Goal: Information Seeking & Learning: Learn about a topic

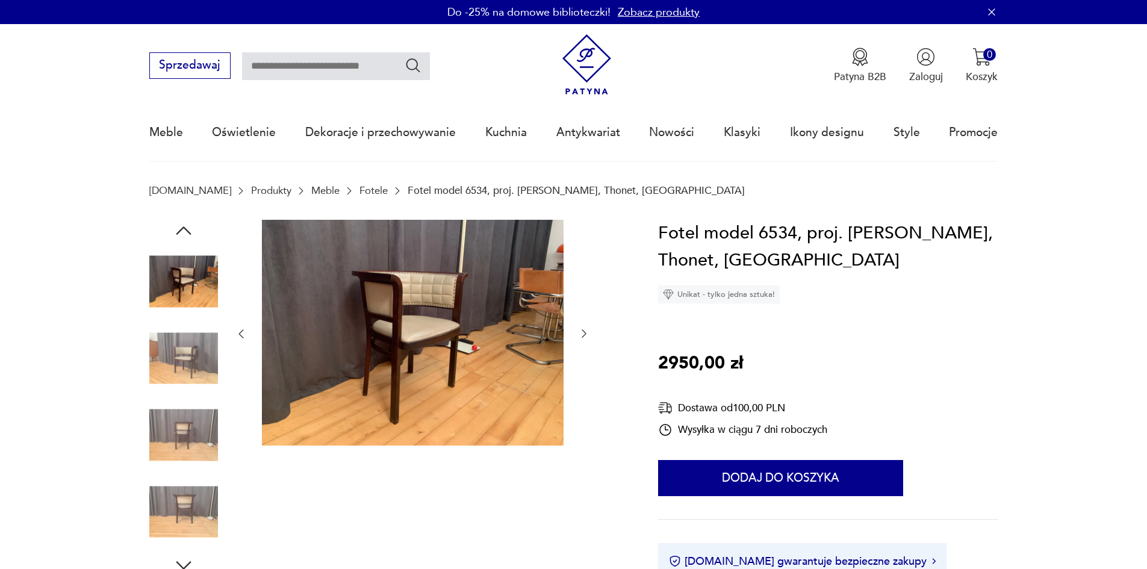
click at [179, 353] on img at bounding box center [183, 358] width 69 height 69
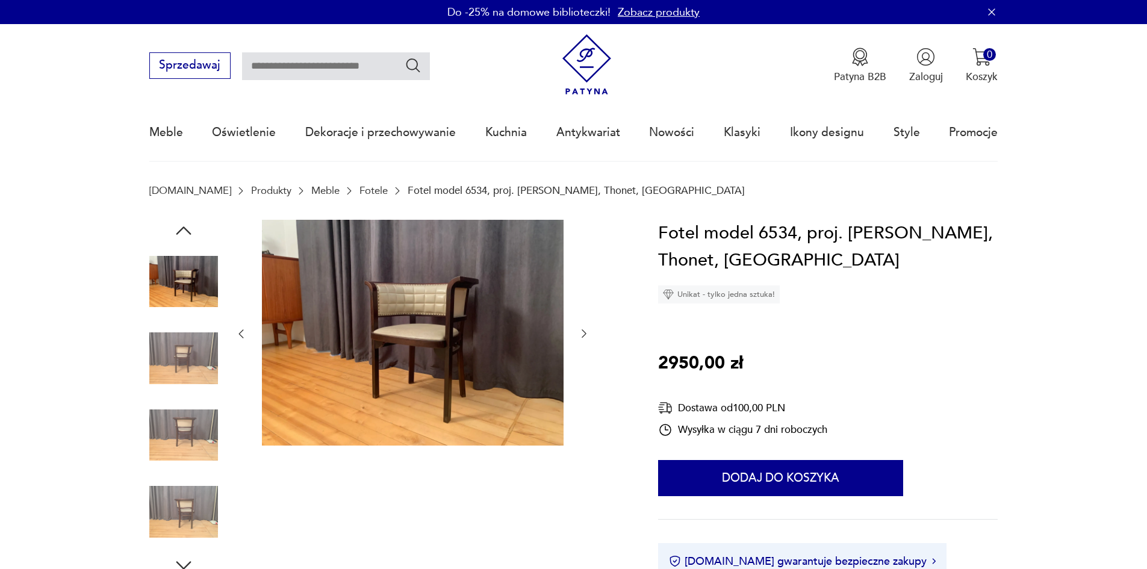
click at [184, 357] on img at bounding box center [183, 358] width 69 height 69
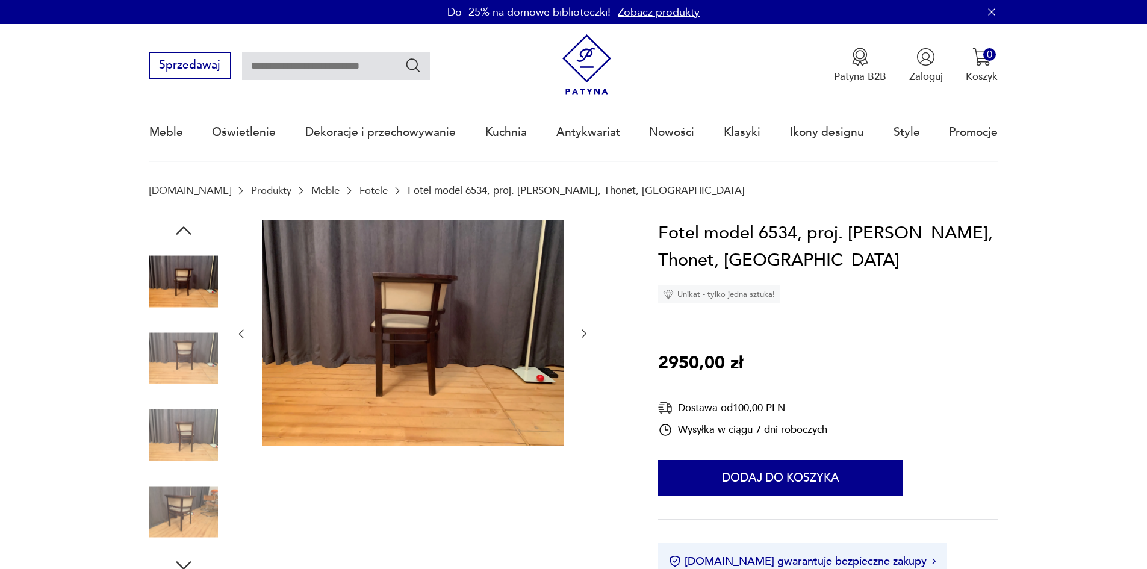
click at [187, 363] on img at bounding box center [183, 358] width 69 height 69
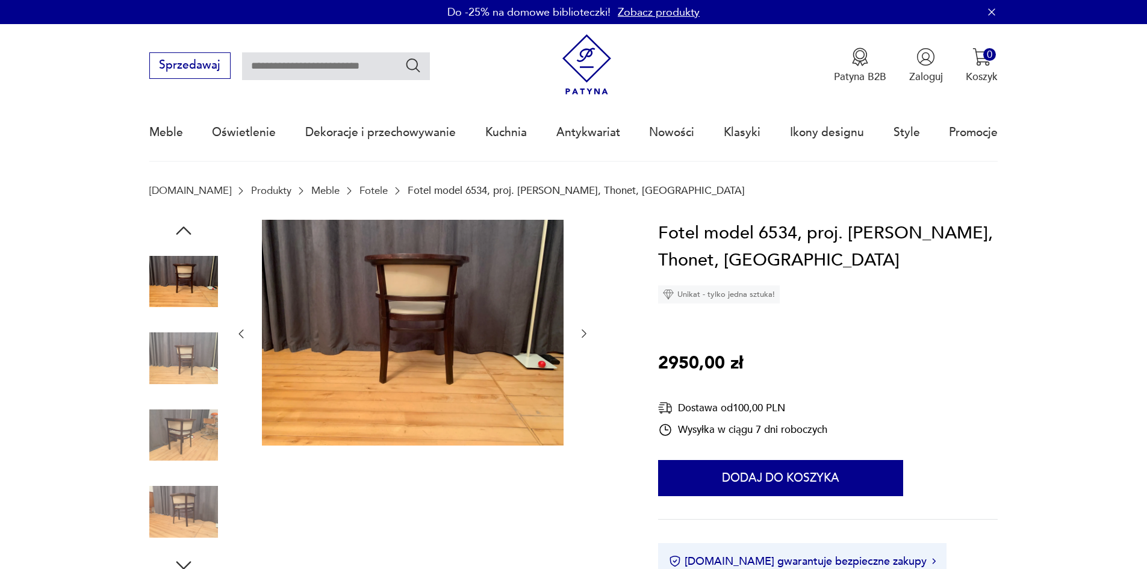
click at [181, 358] on img at bounding box center [183, 358] width 69 height 69
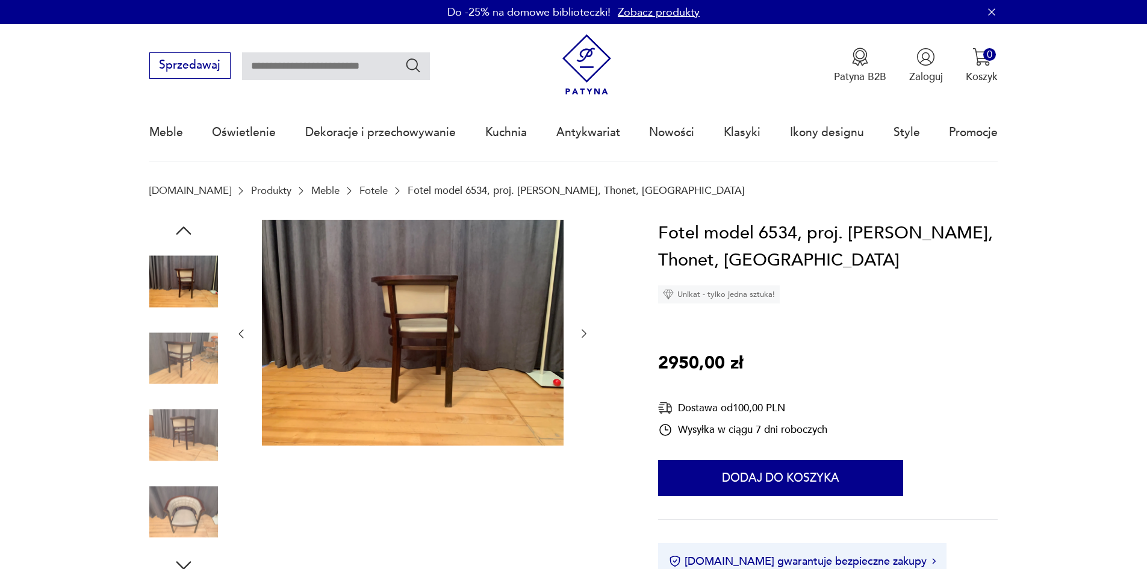
click at [186, 367] on img at bounding box center [183, 358] width 69 height 69
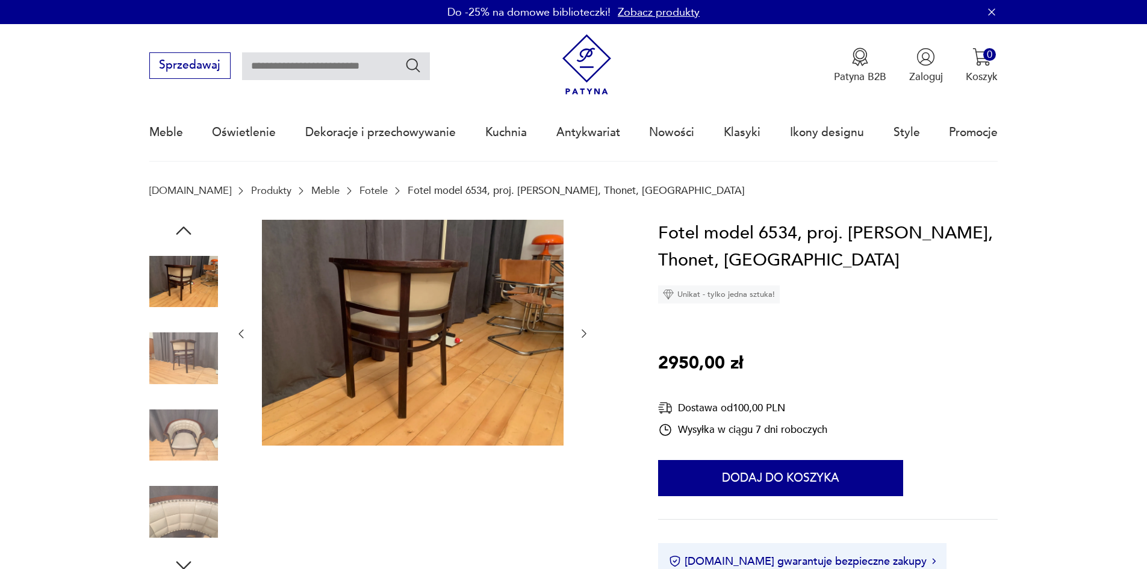
click at [179, 355] on img at bounding box center [183, 358] width 69 height 69
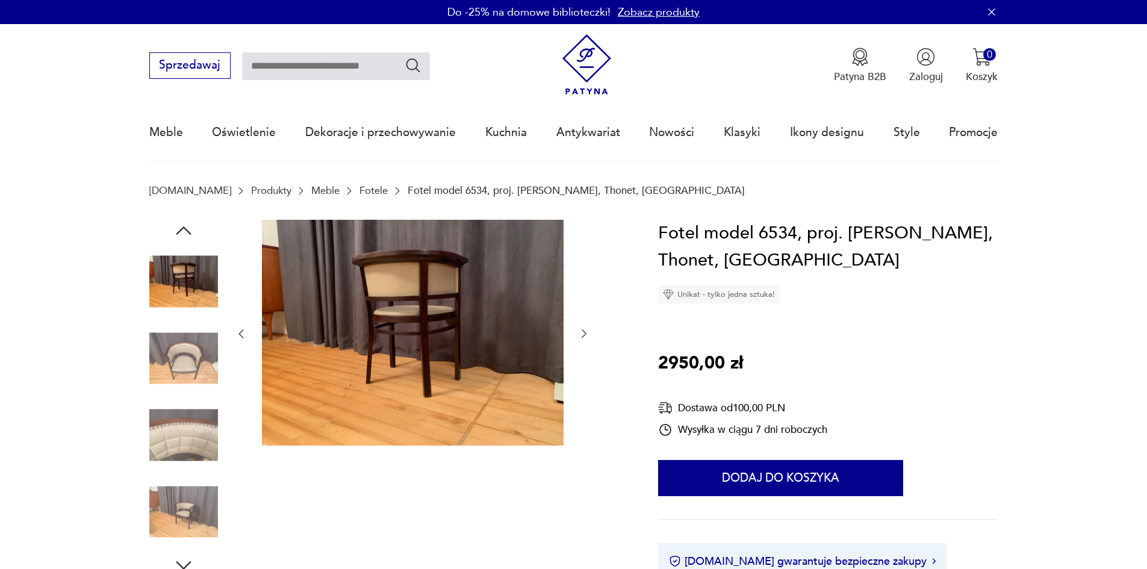
click at [179, 376] on img at bounding box center [183, 358] width 69 height 69
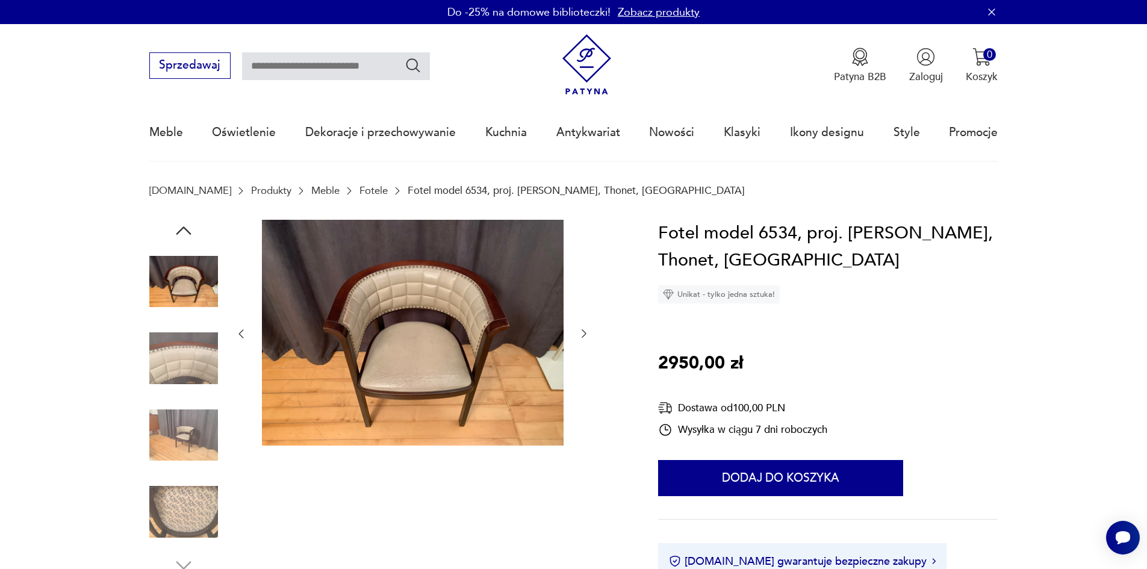
click at [585, 330] on icon "button" at bounding box center [584, 334] width 12 height 12
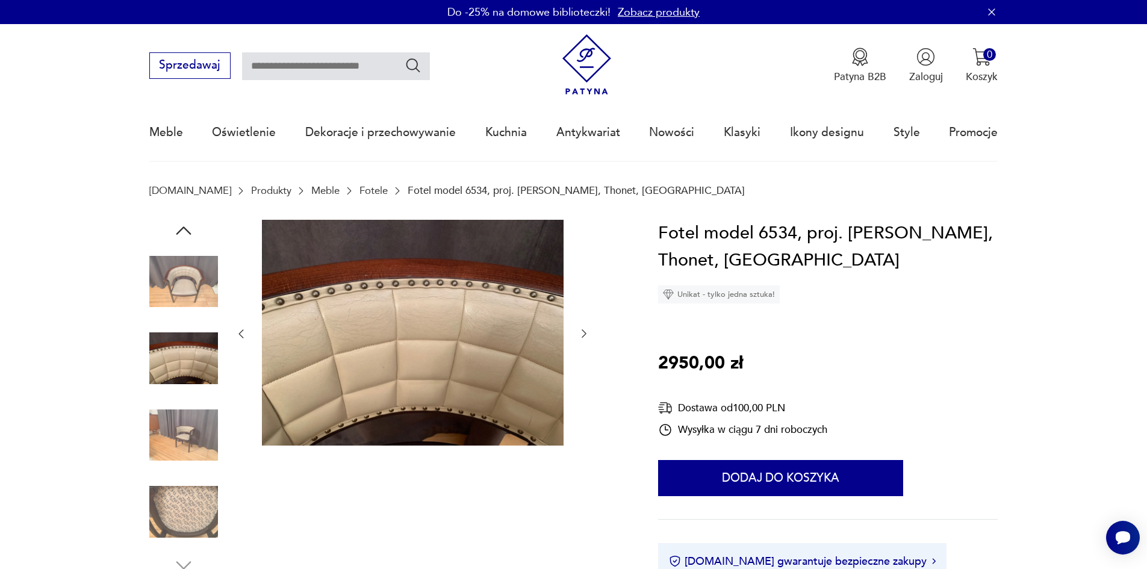
click at [580, 331] on icon "button" at bounding box center [584, 334] width 12 height 12
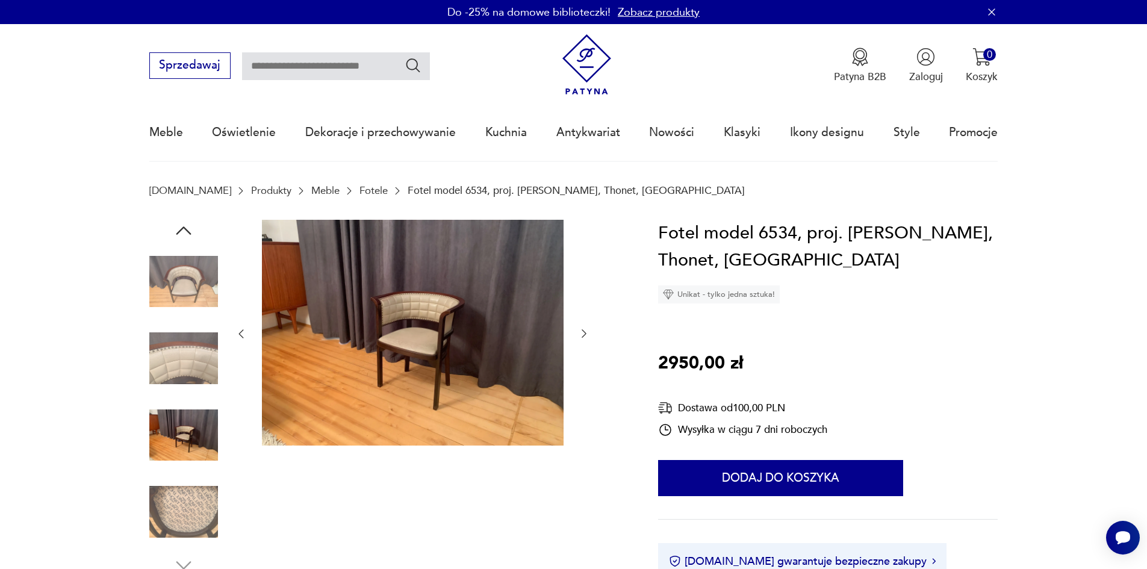
click at [582, 331] on icon "button" at bounding box center [584, 334] width 12 height 12
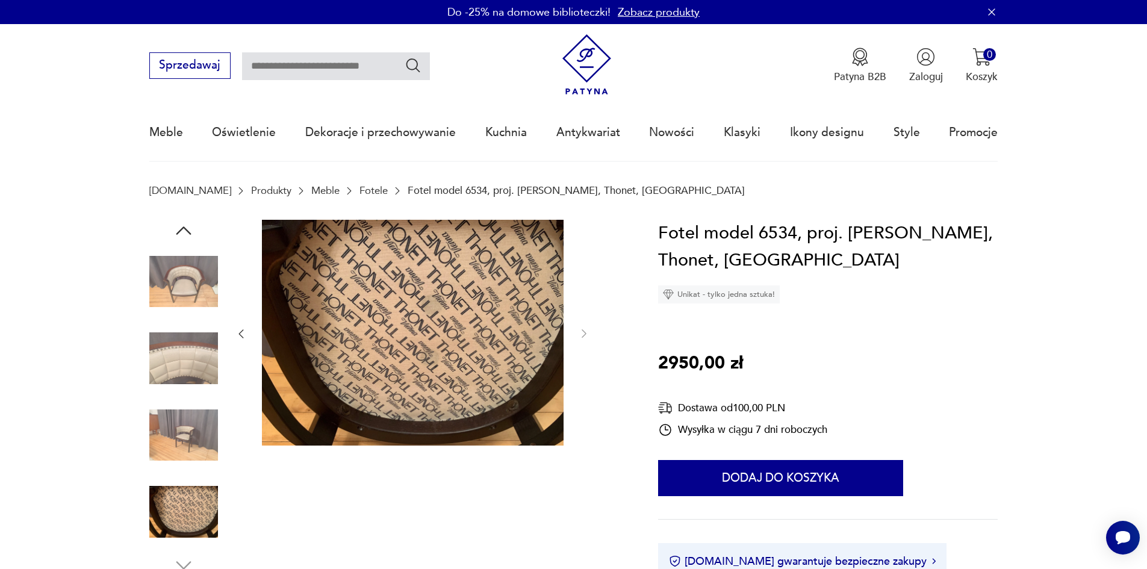
click at [160, 288] on img at bounding box center [183, 282] width 69 height 69
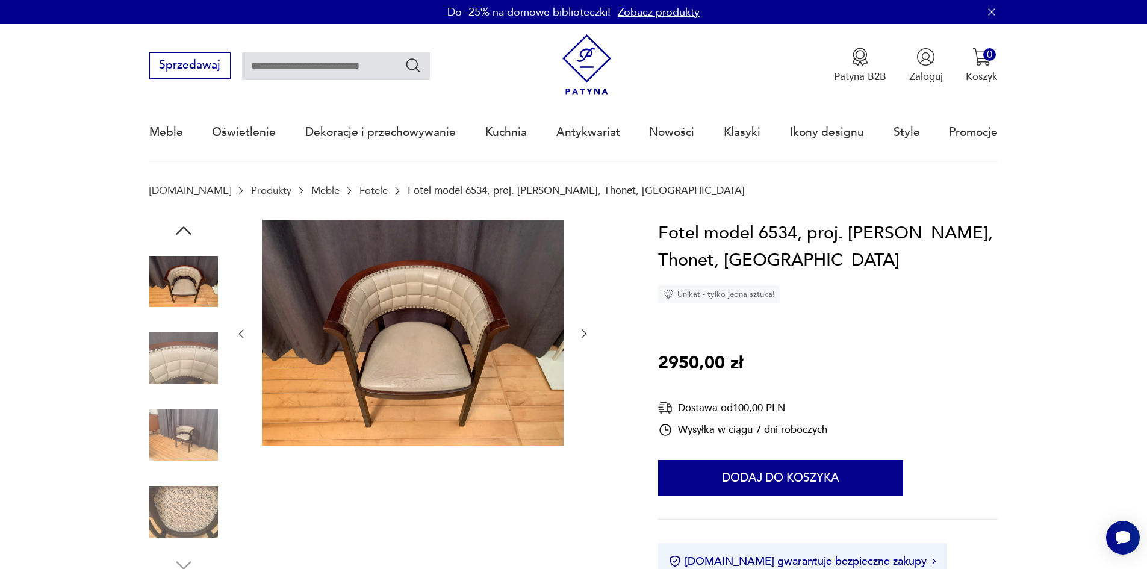
click at [175, 349] on img at bounding box center [183, 358] width 69 height 69
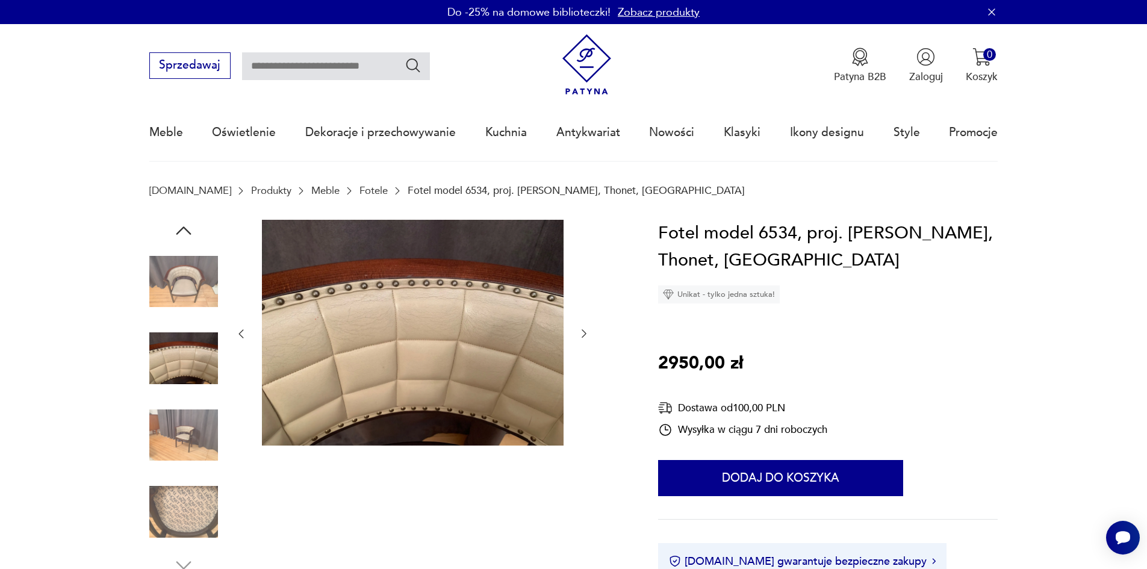
click at [184, 438] on img at bounding box center [183, 435] width 69 height 69
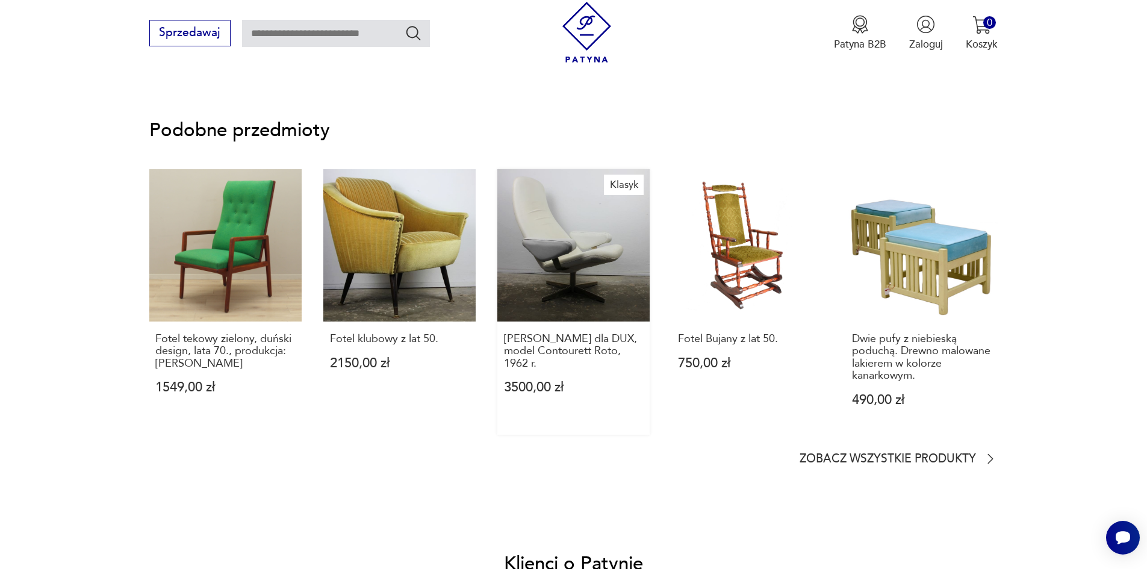
scroll to position [964, 0]
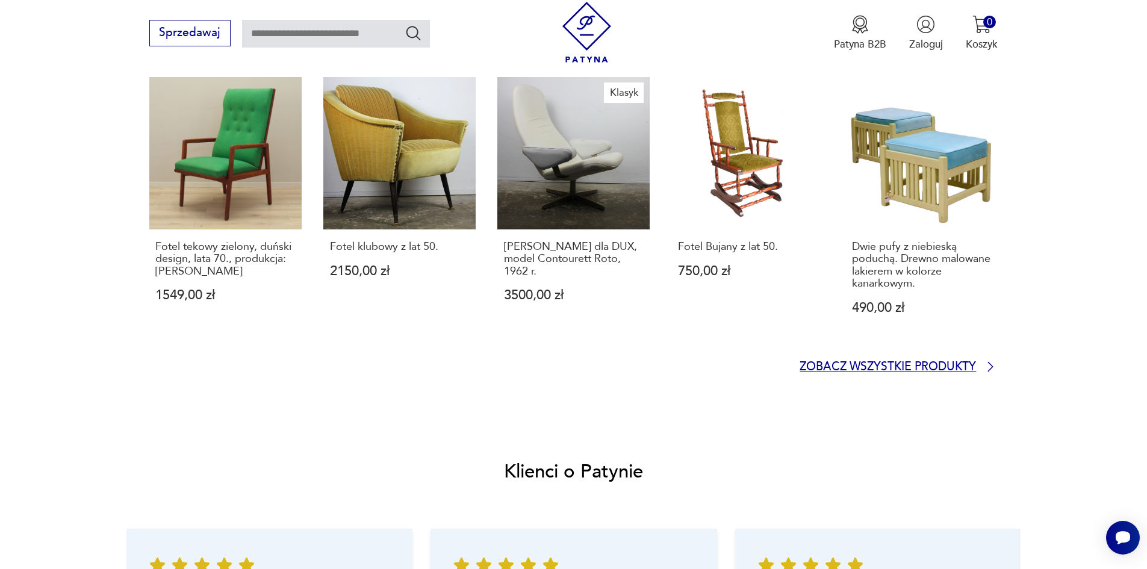
click at [923, 364] on p "Zobacz wszystkie produkty" at bounding box center [888, 368] width 176 height 10
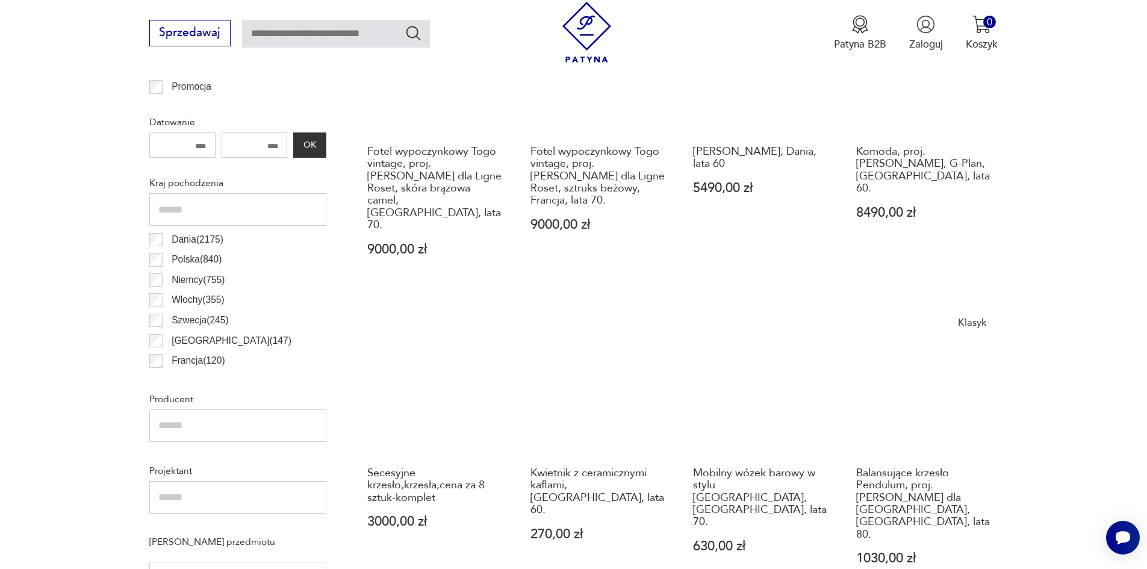
scroll to position [641, 0]
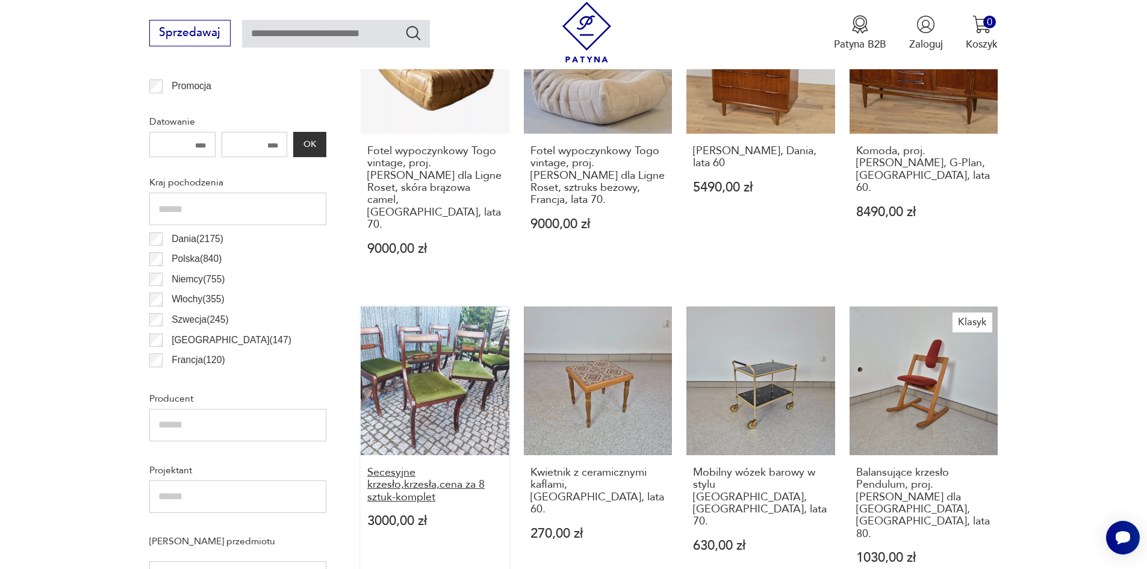
click at [403, 467] on h3 "Secesyjne krzesło,krzesła,cena za 8 sztuk-komplet" at bounding box center [435, 485] width 136 height 37
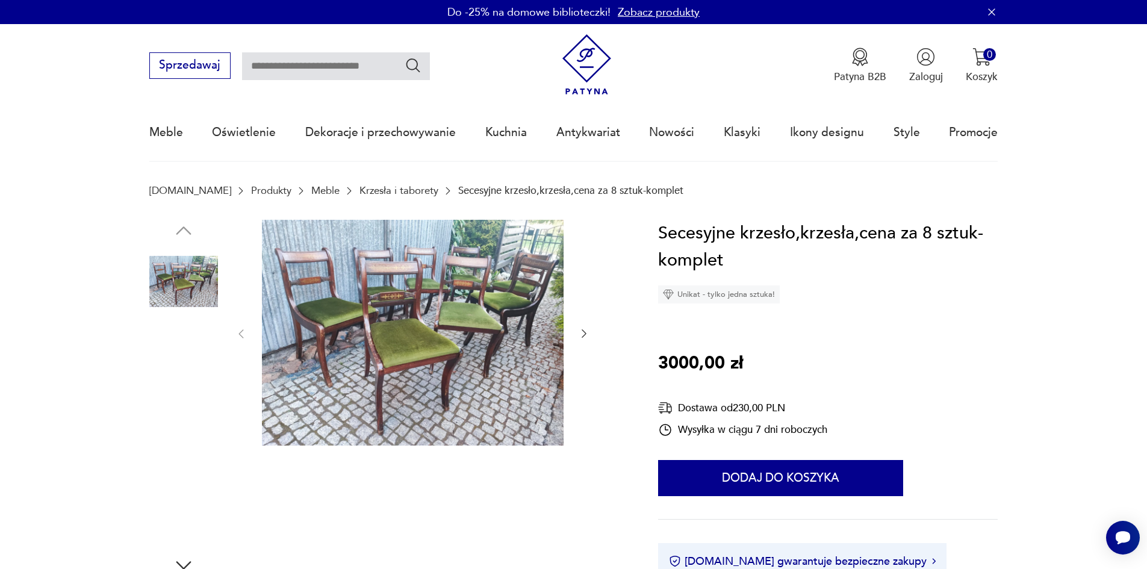
click at [195, 281] on img at bounding box center [183, 282] width 69 height 69
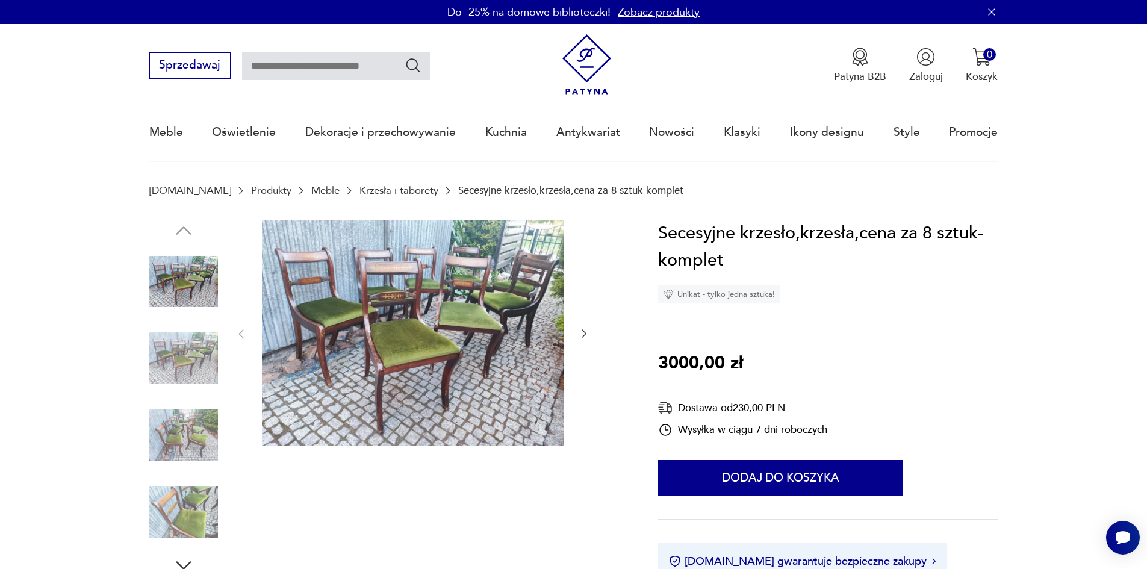
click at [169, 349] on img at bounding box center [183, 358] width 69 height 69
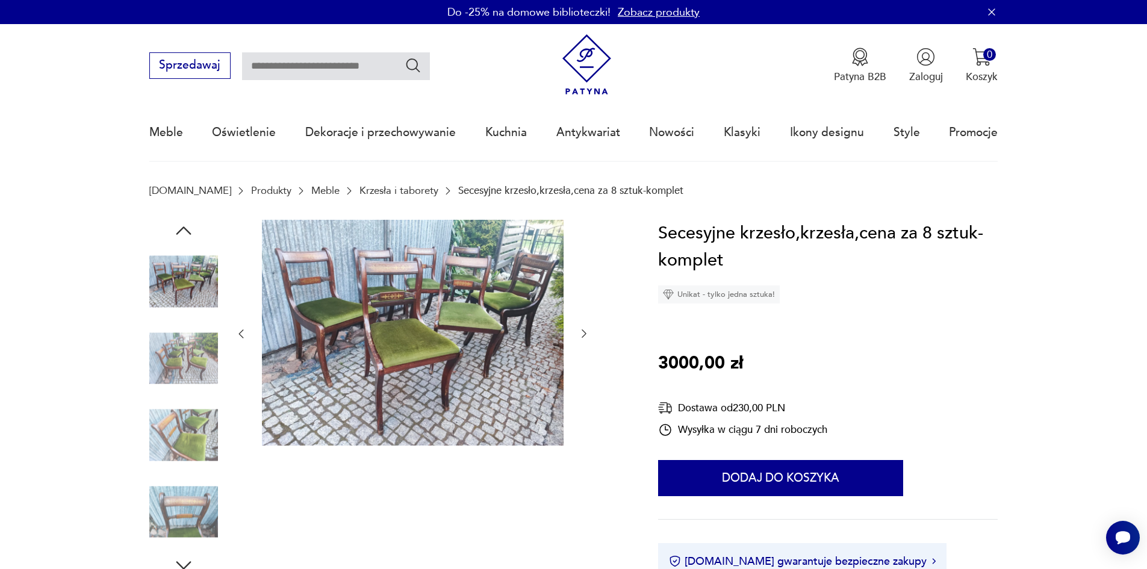
click at [177, 419] on img at bounding box center [183, 435] width 69 height 69
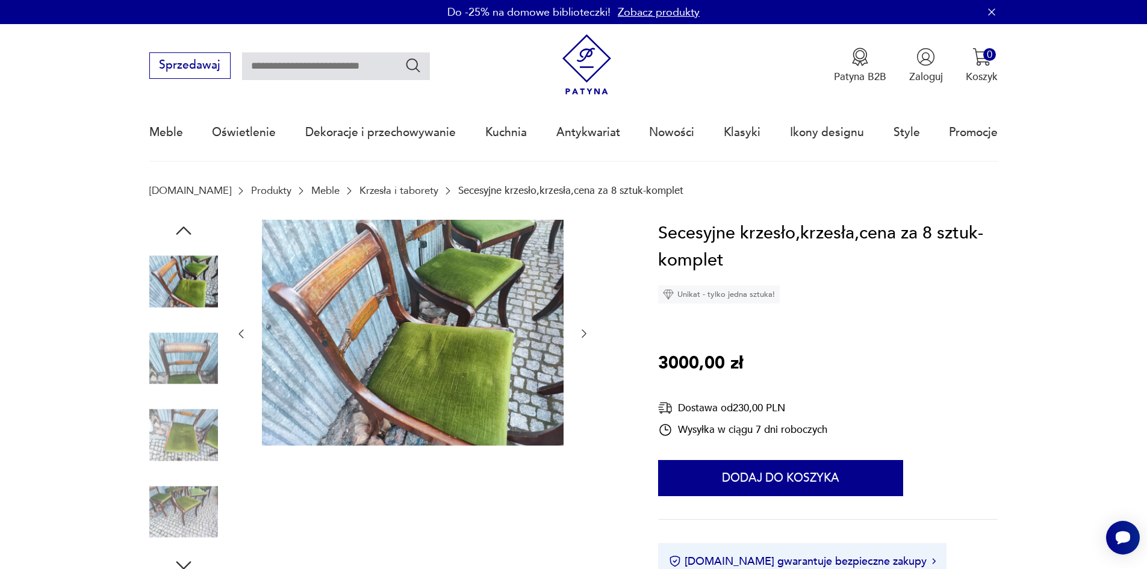
click at [161, 419] on img at bounding box center [183, 435] width 69 height 69
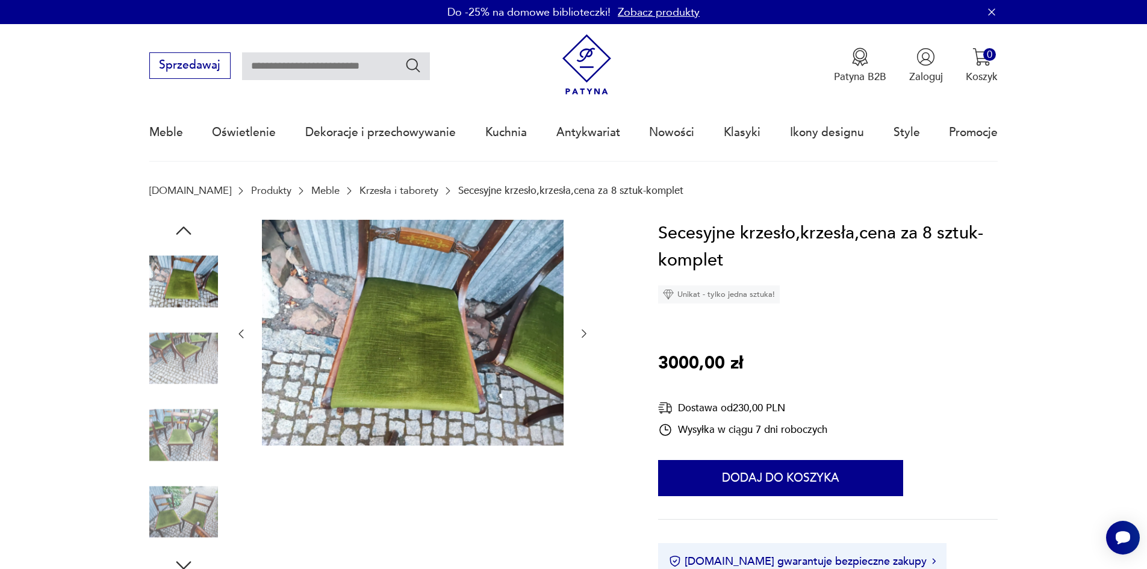
scroll to position [641, 0]
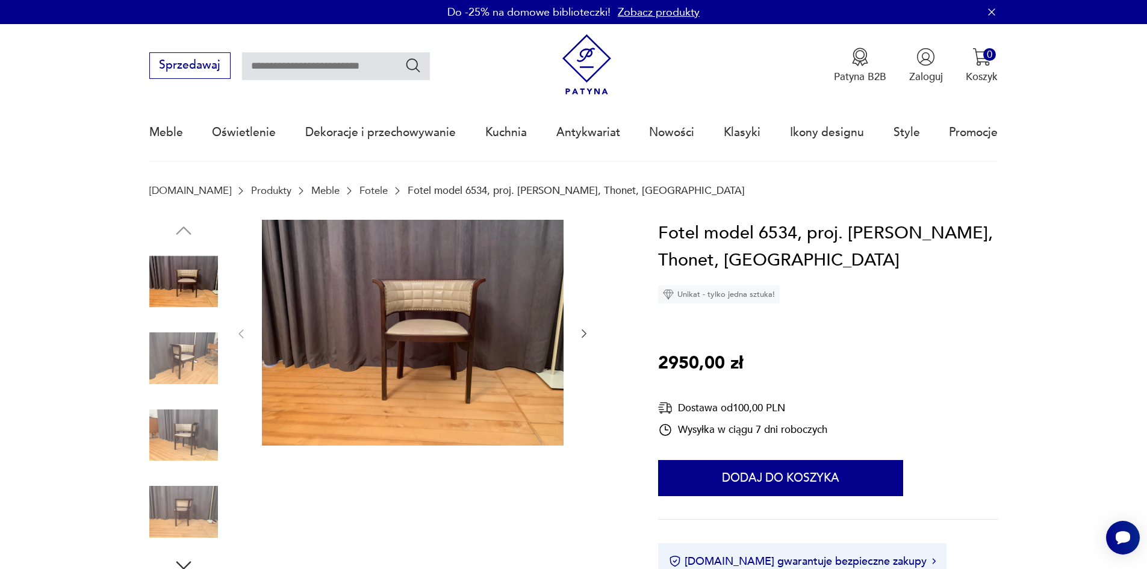
click at [586, 332] on icon "button" at bounding box center [584, 334] width 12 height 12
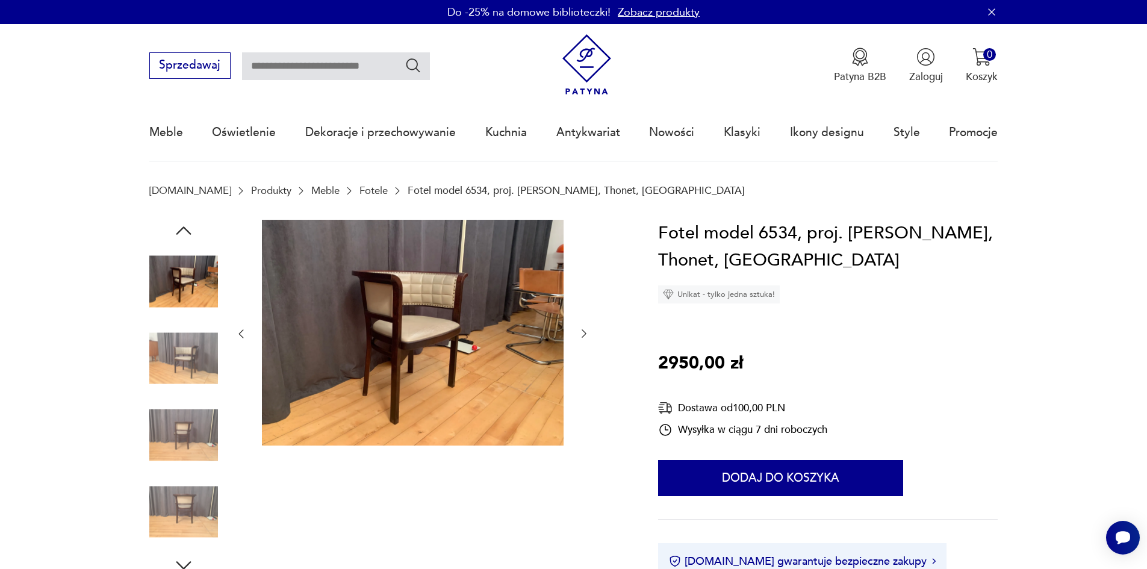
click at [586, 332] on icon "button" at bounding box center [584, 334] width 12 height 12
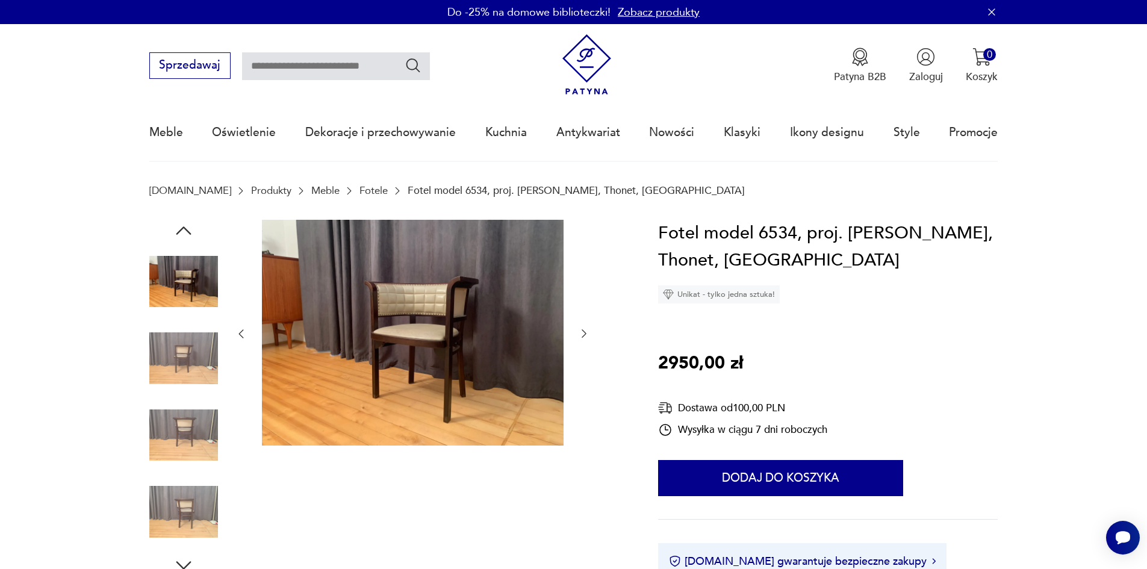
click at [586, 332] on icon "button" at bounding box center [584, 334] width 12 height 12
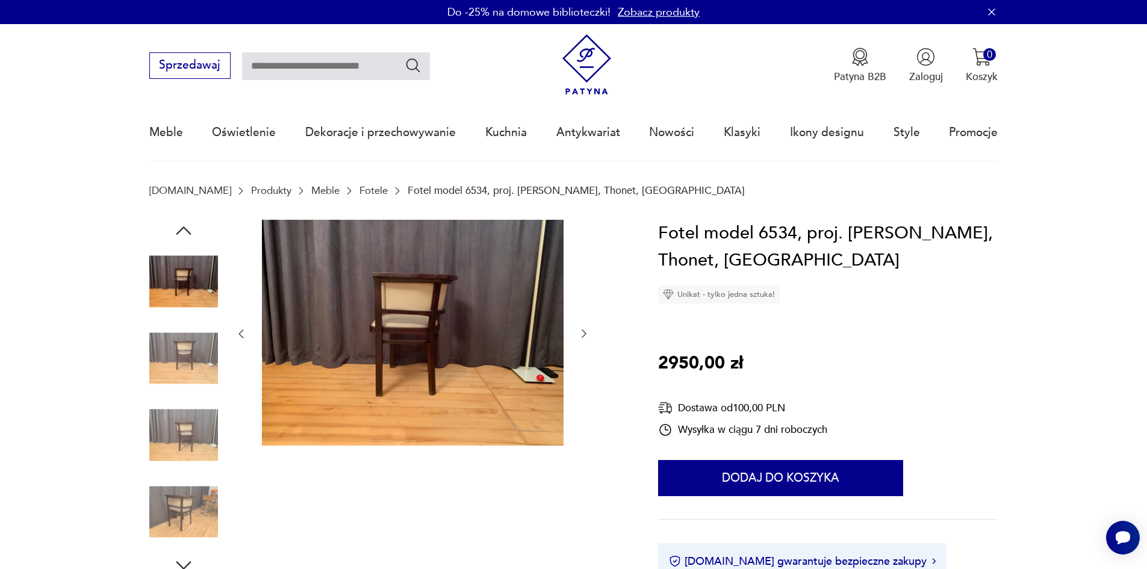
click at [586, 332] on icon "button" at bounding box center [584, 334] width 12 height 12
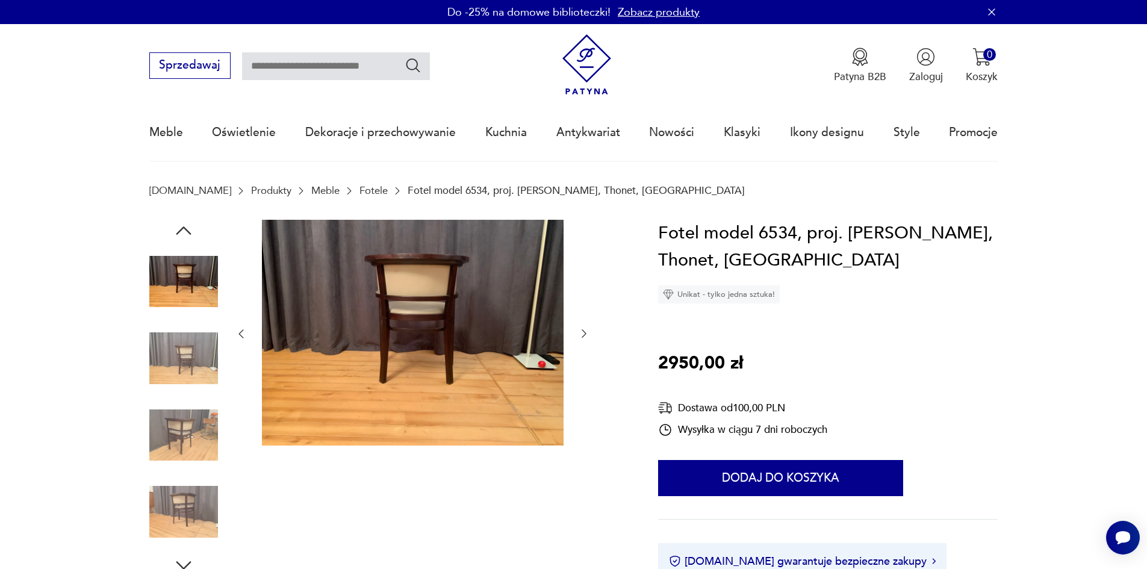
click at [586, 332] on icon "button" at bounding box center [584, 334] width 12 height 12
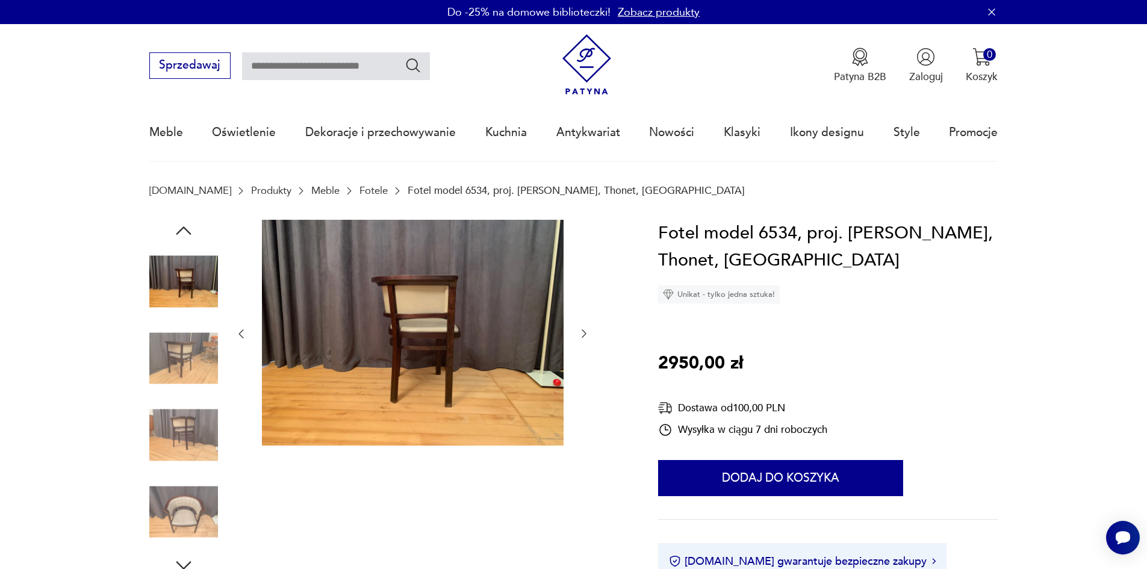
click at [586, 332] on icon "button" at bounding box center [584, 334] width 12 height 12
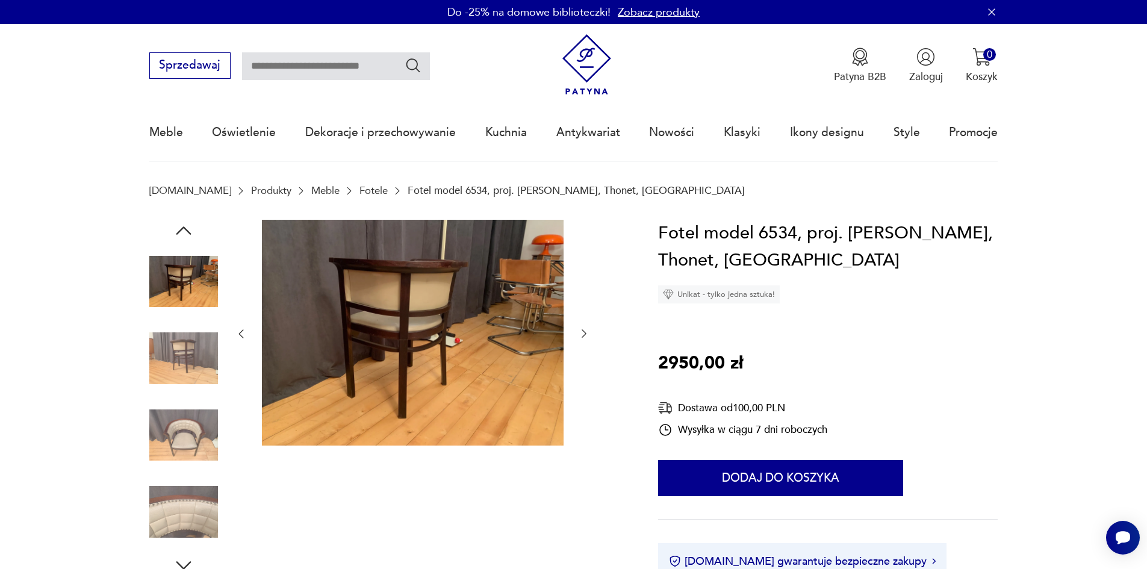
click at [586, 332] on icon "button" at bounding box center [584, 334] width 12 height 12
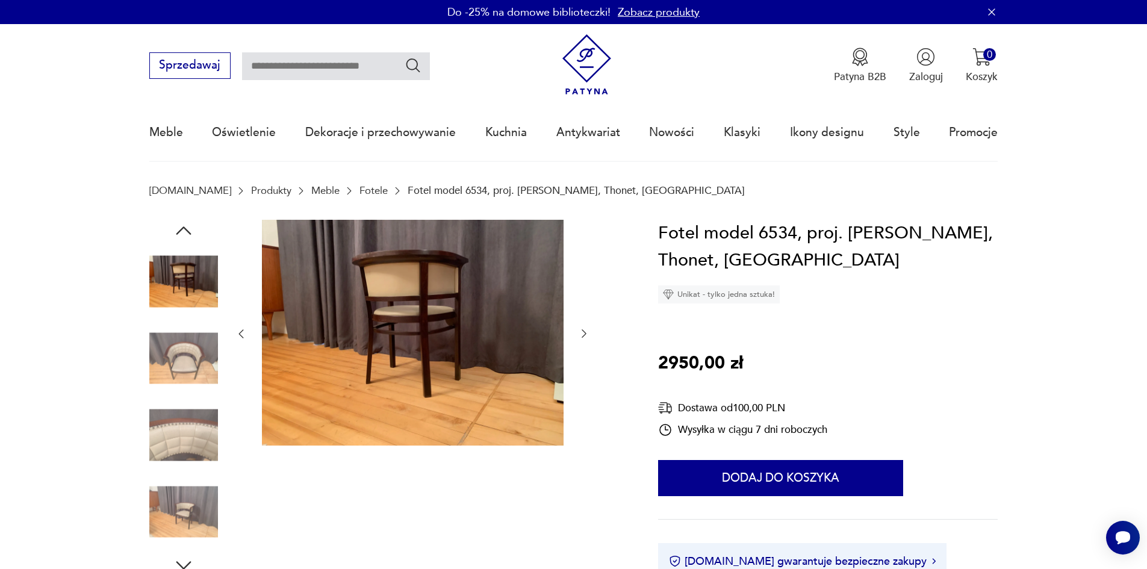
click at [586, 332] on icon "button" at bounding box center [584, 334] width 12 height 12
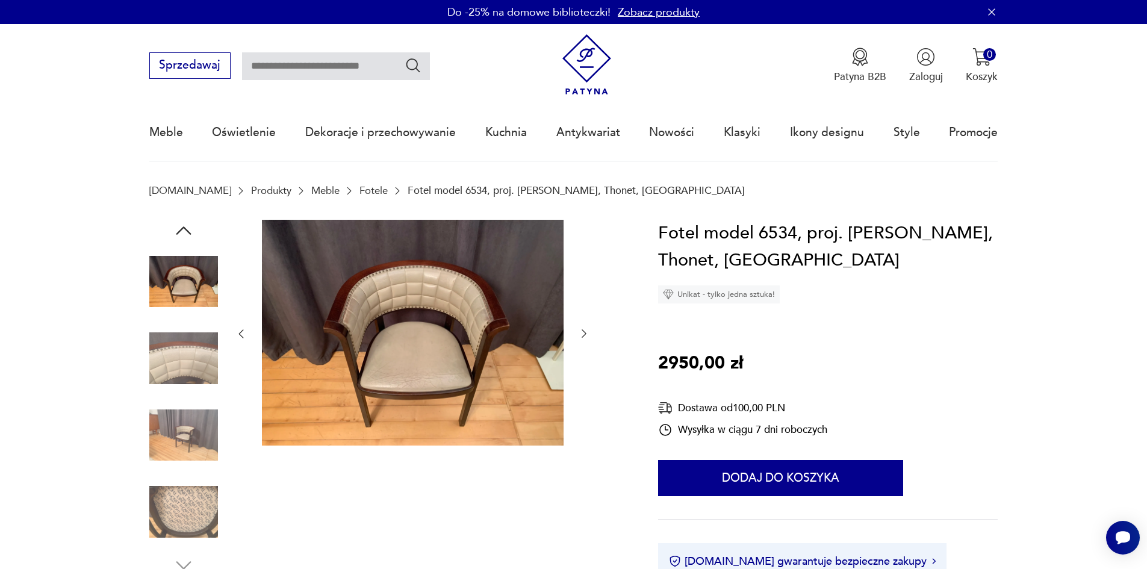
click at [586, 332] on icon "button" at bounding box center [584, 334] width 12 height 12
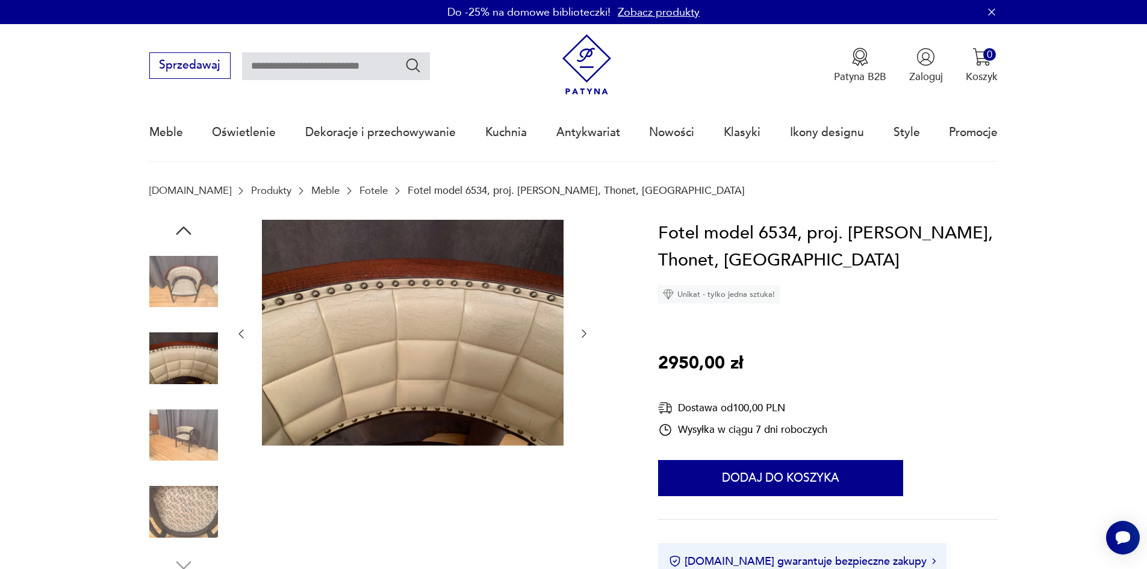
click at [586, 332] on icon "button" at bounding box center [584, 334] width 12 height 12
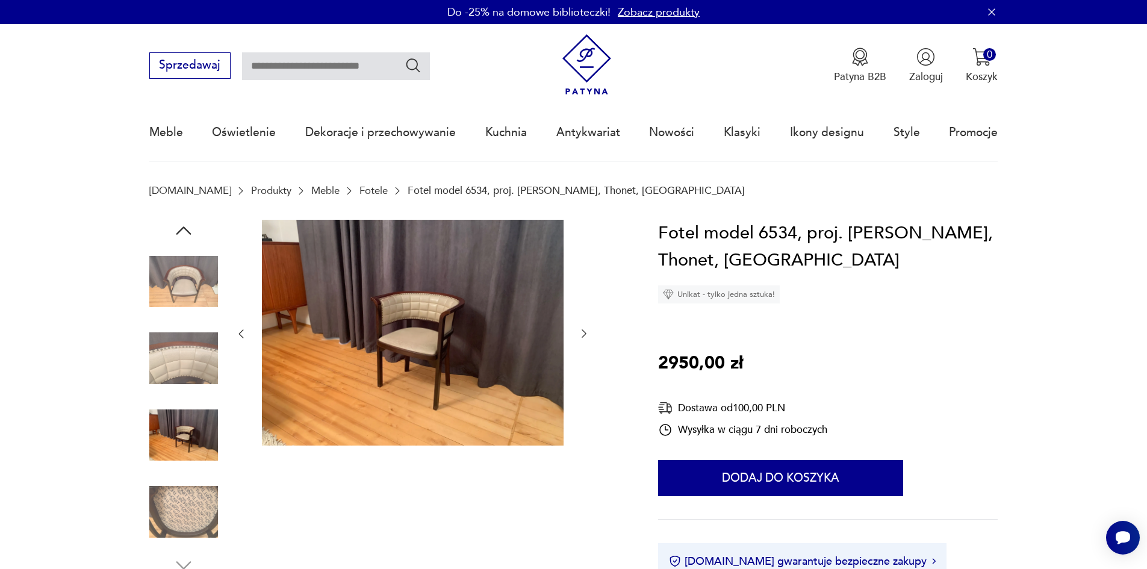
click at [586, 332] on icon "button" at bounding box center [584, 334] width 12 height 12
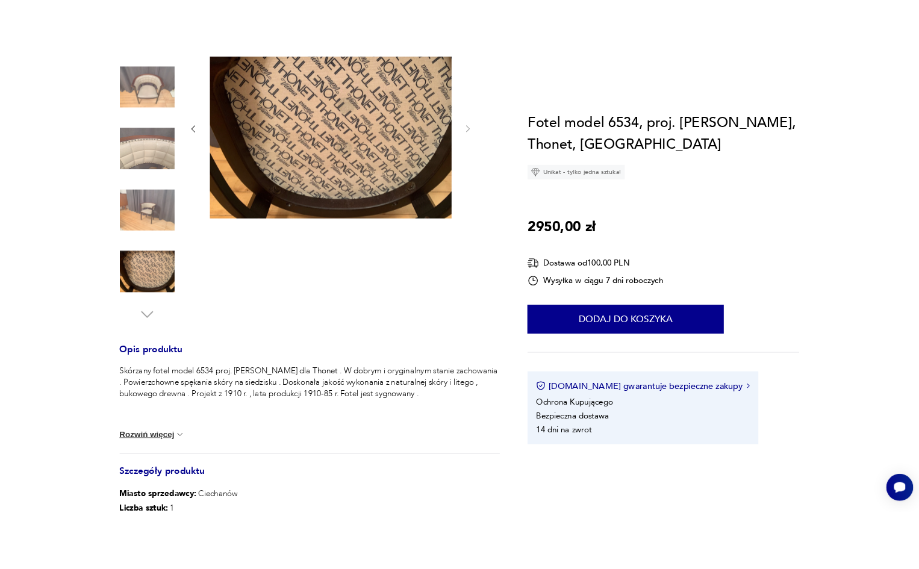
scroll to position [60, 0]
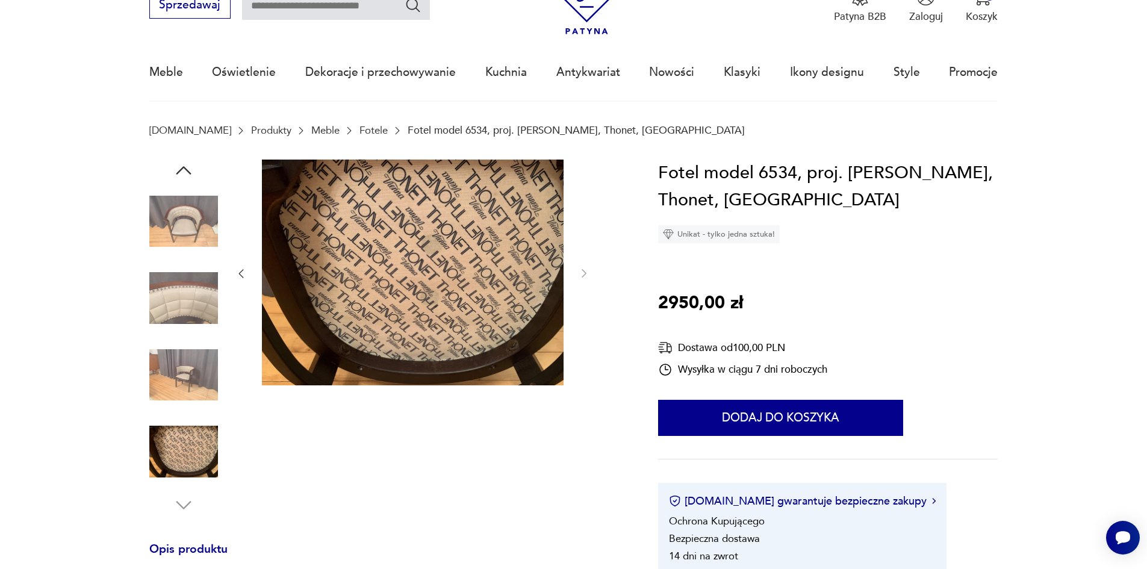
click at [193, 220] on img at bounding box center [183, 221] width 69 height 69
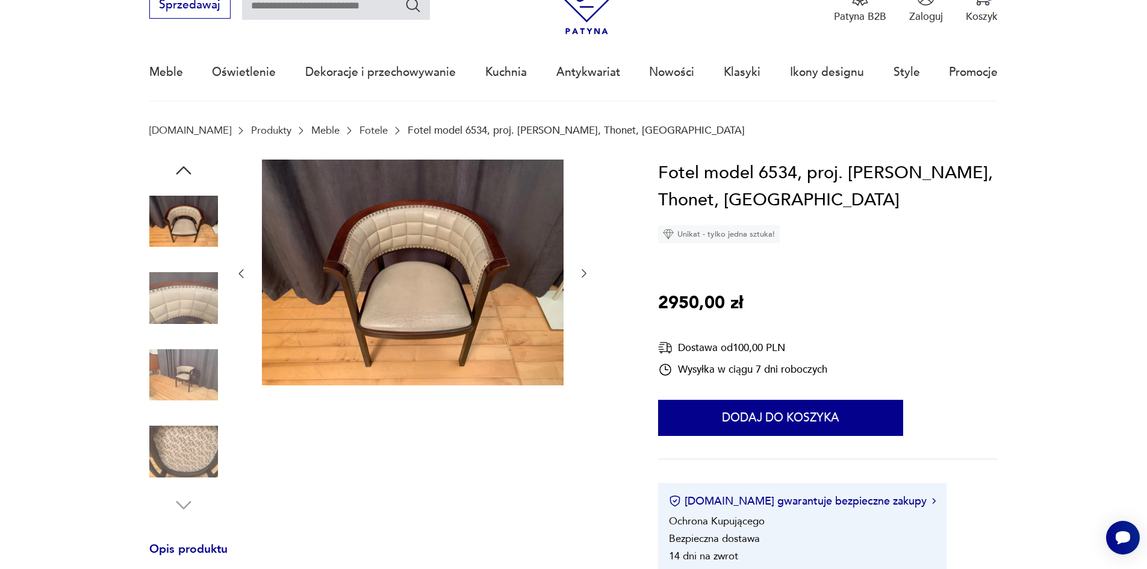
click at [175, 296] on img at bounding box center [183, 298] width 69 height 69
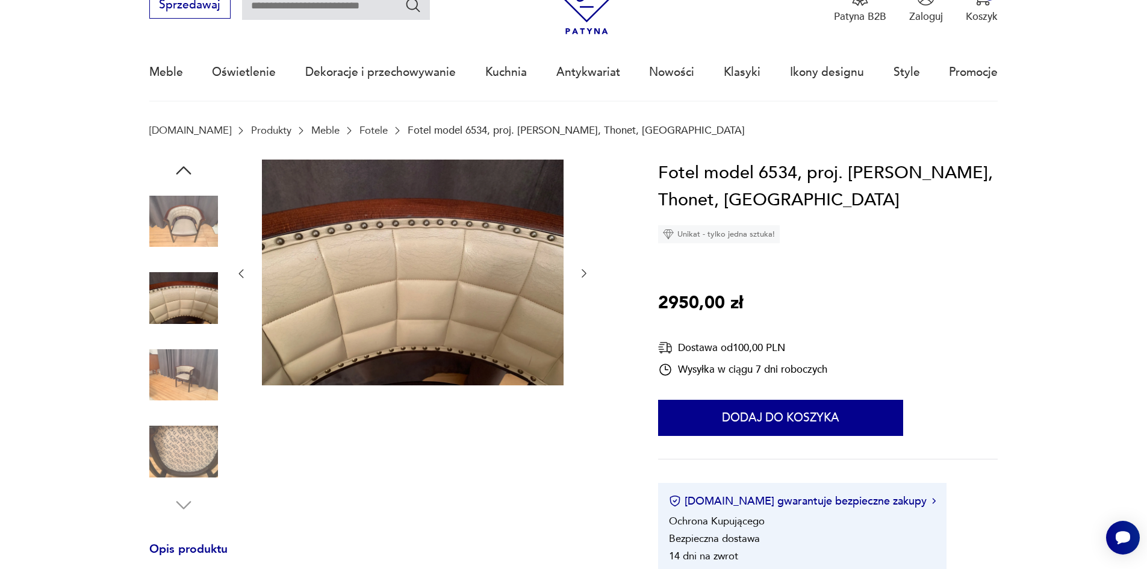
click at [178, 375] on img at bounding box center [183, 375] width 69 height 69
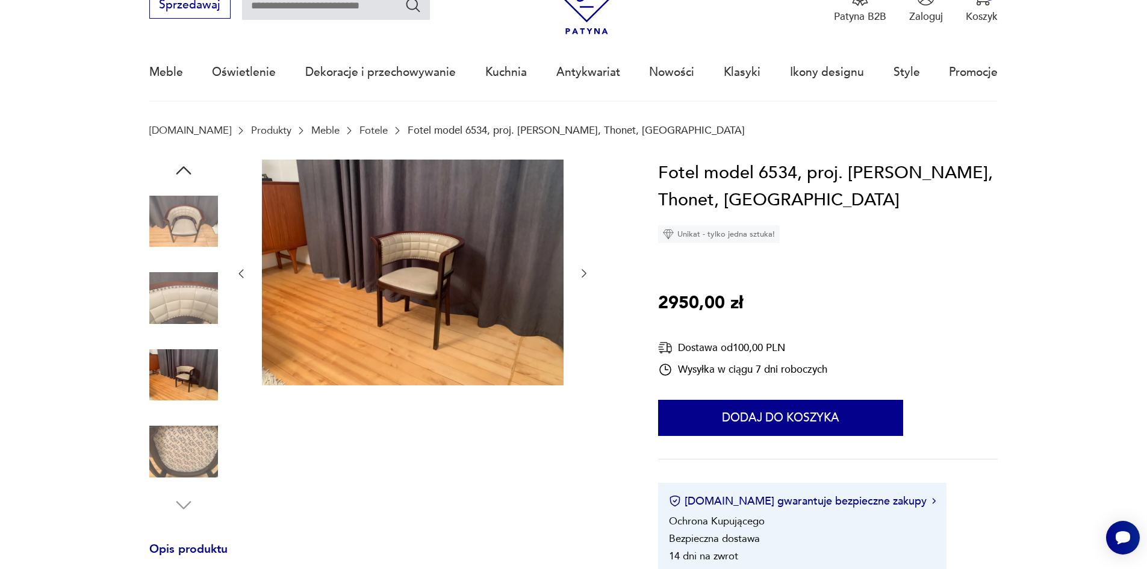
click at [184, 440] on img at bounding box center [183, 451] width 69 height 69
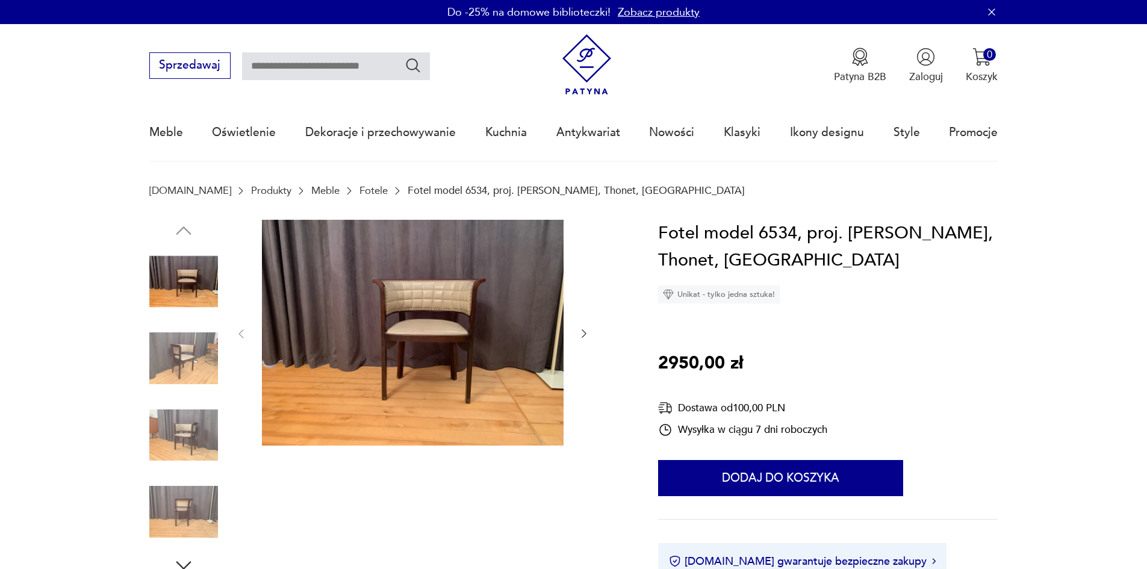
click at [194, 354] on img at bounding box center [183, 358] width 69 height 69
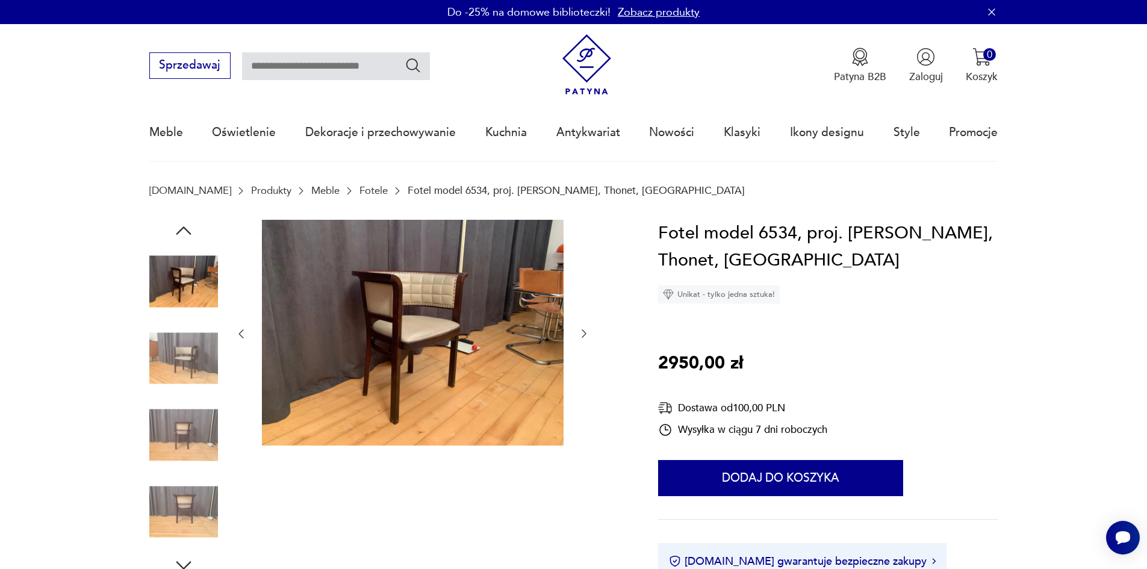
click at [171, 358] on img at bounding box center [183, 358] width 69 height 69
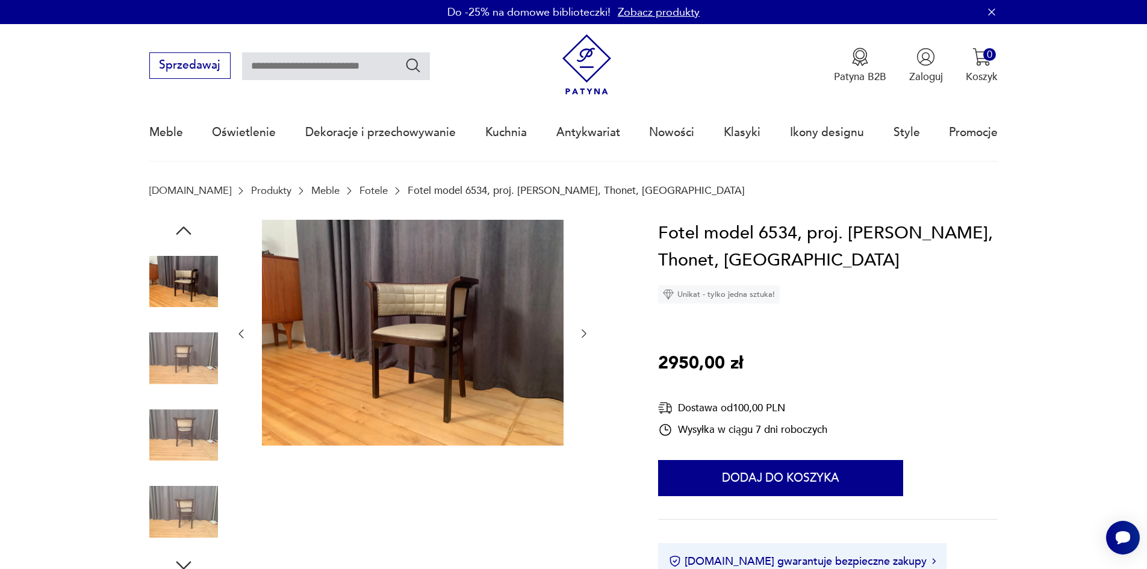
click at [173, 366] on img at bounding box center [183, 358] width 69 height 69
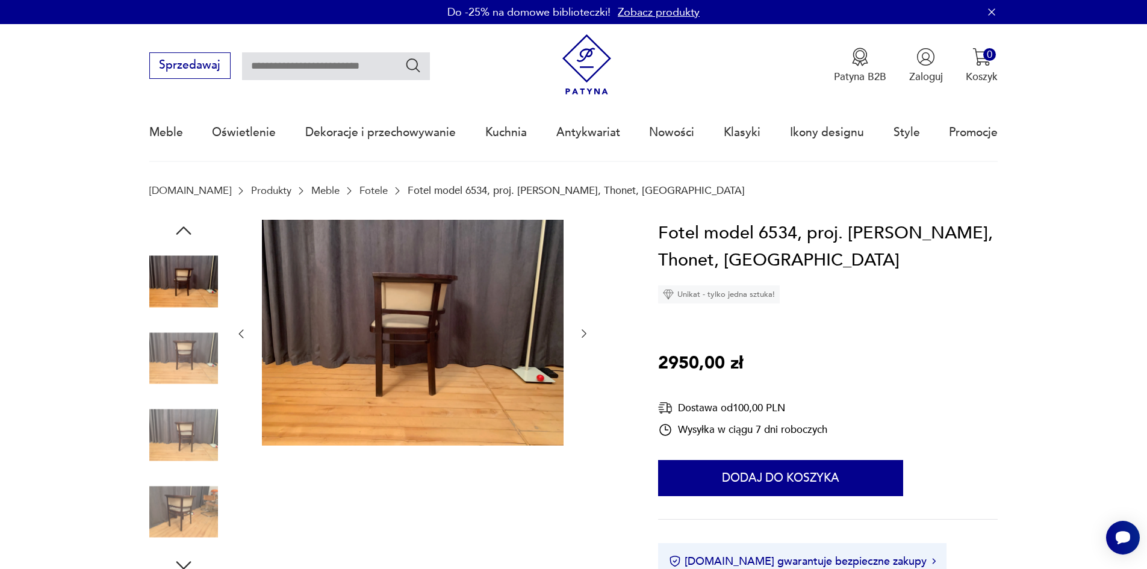
click at [186, 392] on img at bounding box center [183, 358] width 69 height 69
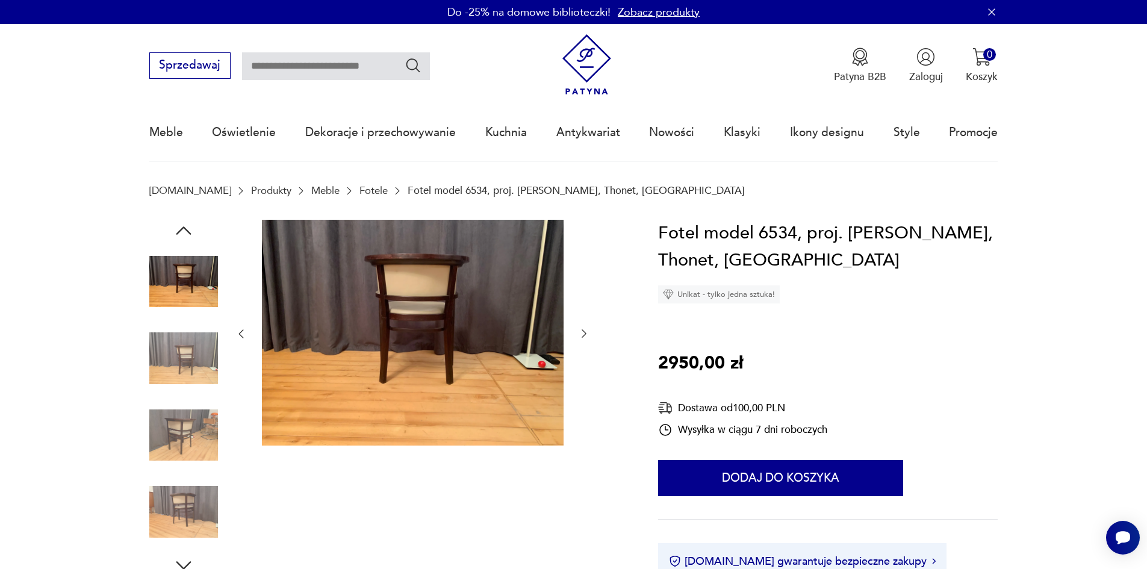
click at [189, 432] on img at bounding box center [183, 435] width 69 height 69
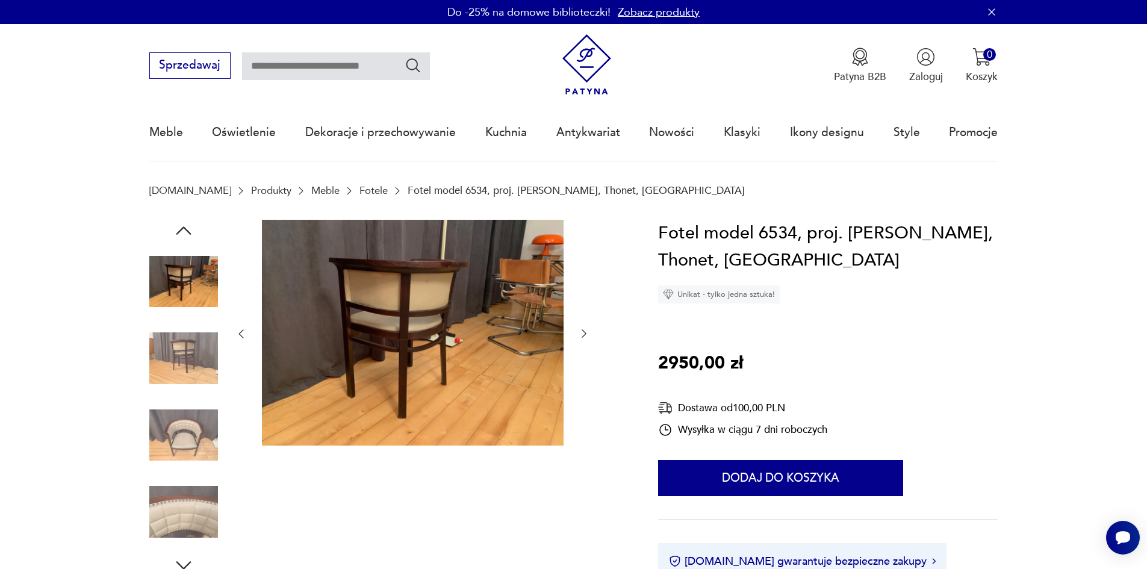
click at [178, 372] on img at bounding box center [183, 358] width 69 height 69
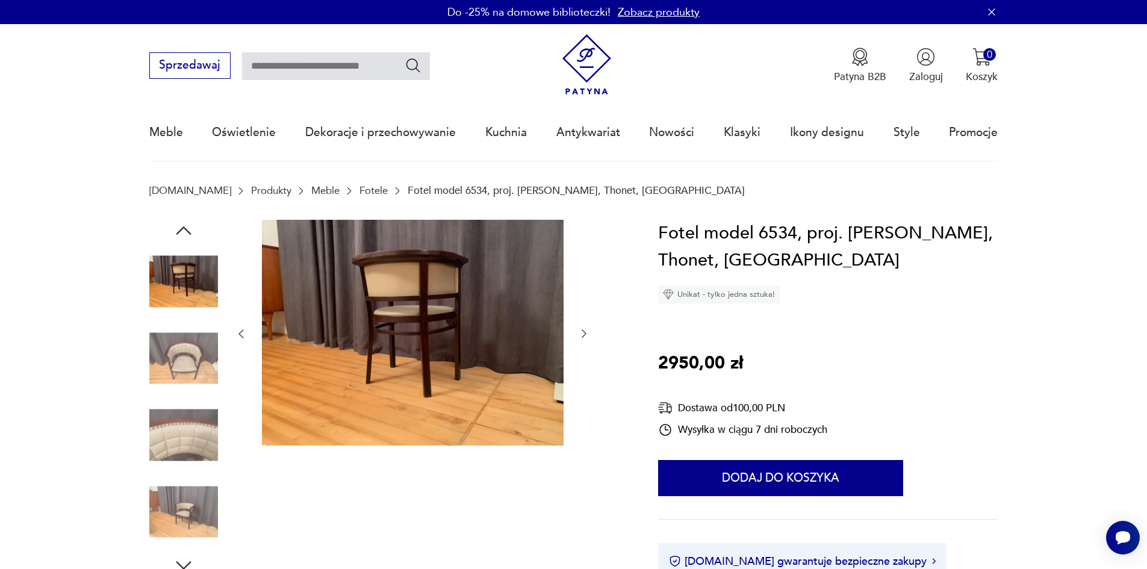
click at [175, 363] on img at bounding box center [183, 358] width 69 height 69
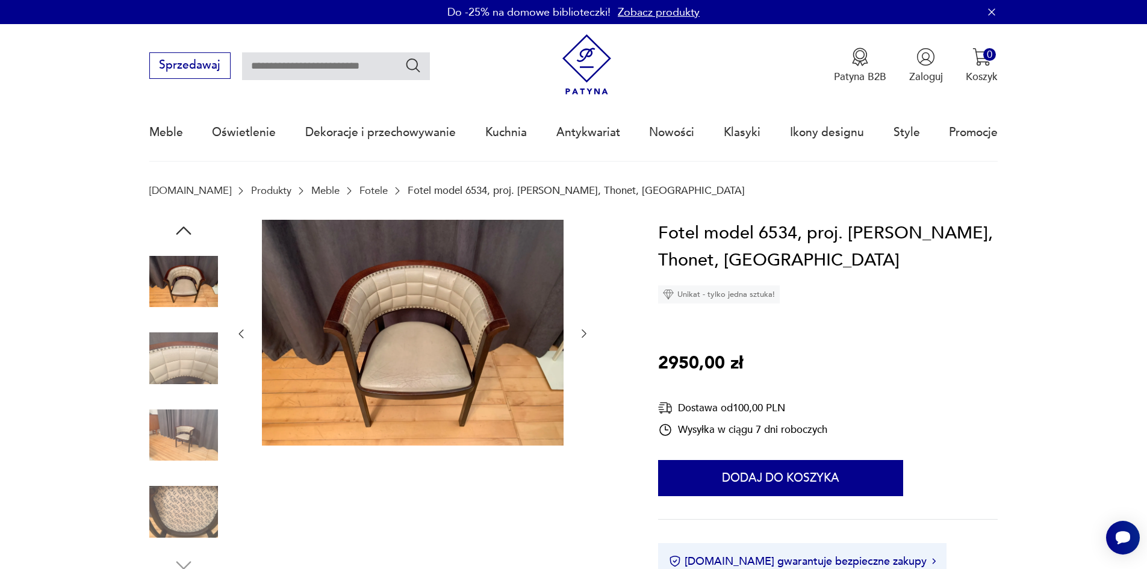
click at [150, 369] on img at bounding box center [183, 358] width 69 height 69
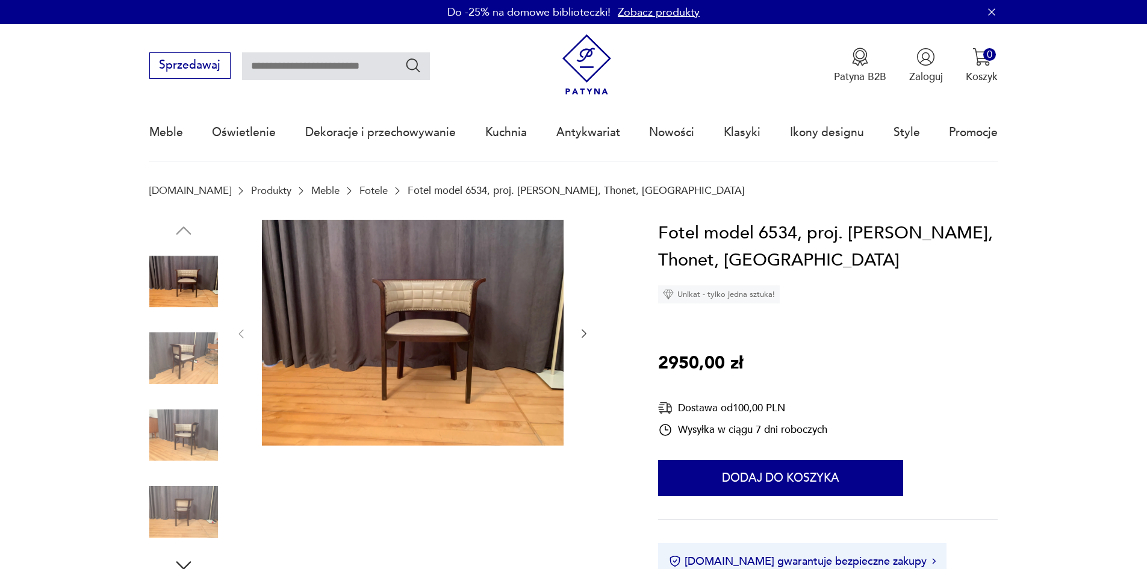
click at [185, 361] on img at bounding box center [183, 358] width 69 height 69
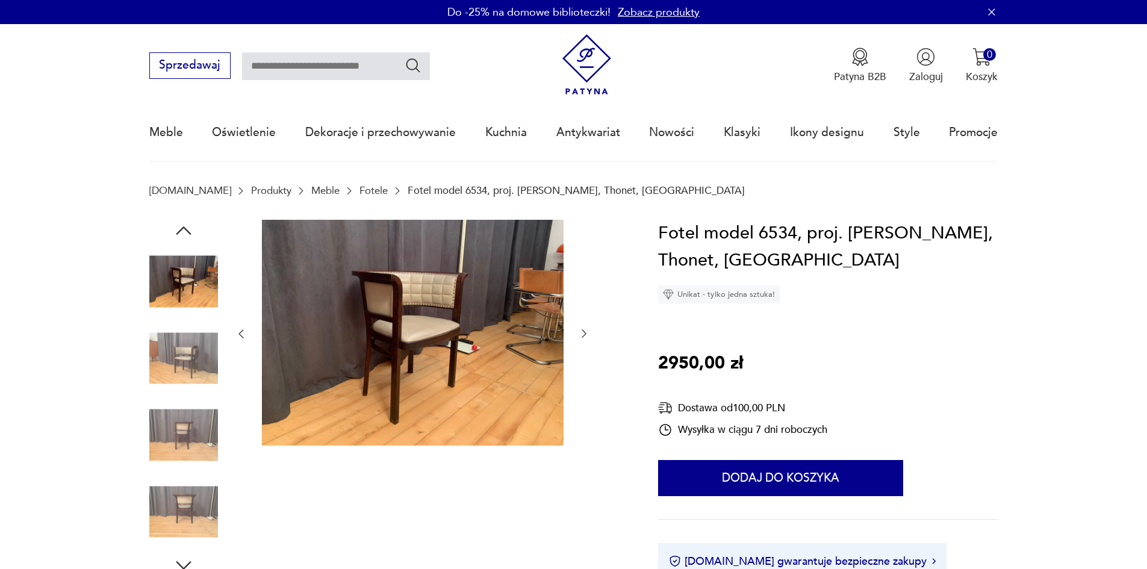
click at [178, 354] on img at bounding box center [183, 358] width 69 height 69
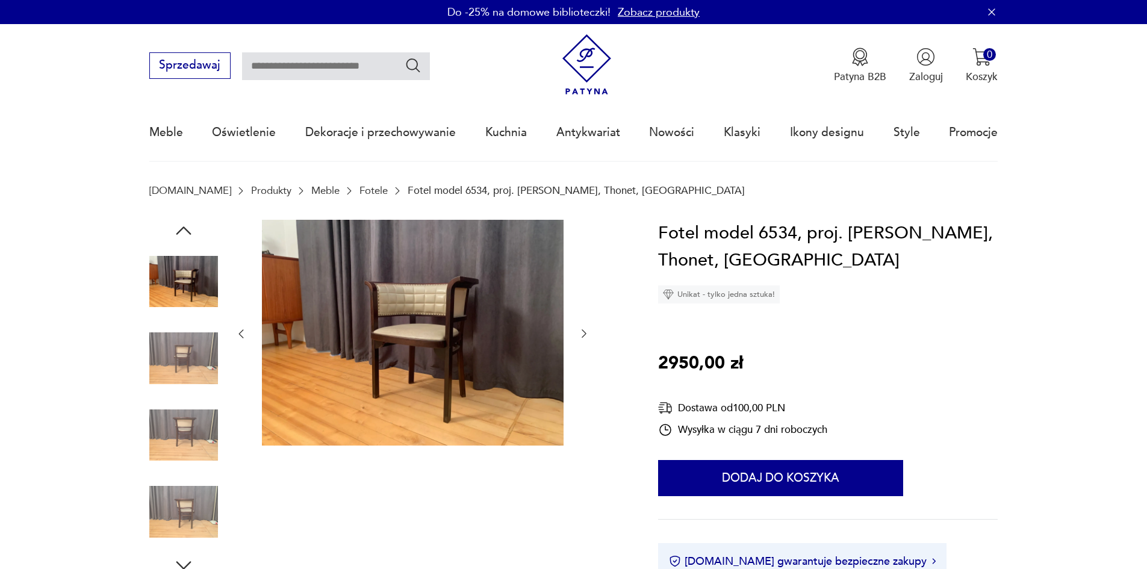
click at [190, 358] on img at bounding box center [183, 358] width 69 height 69
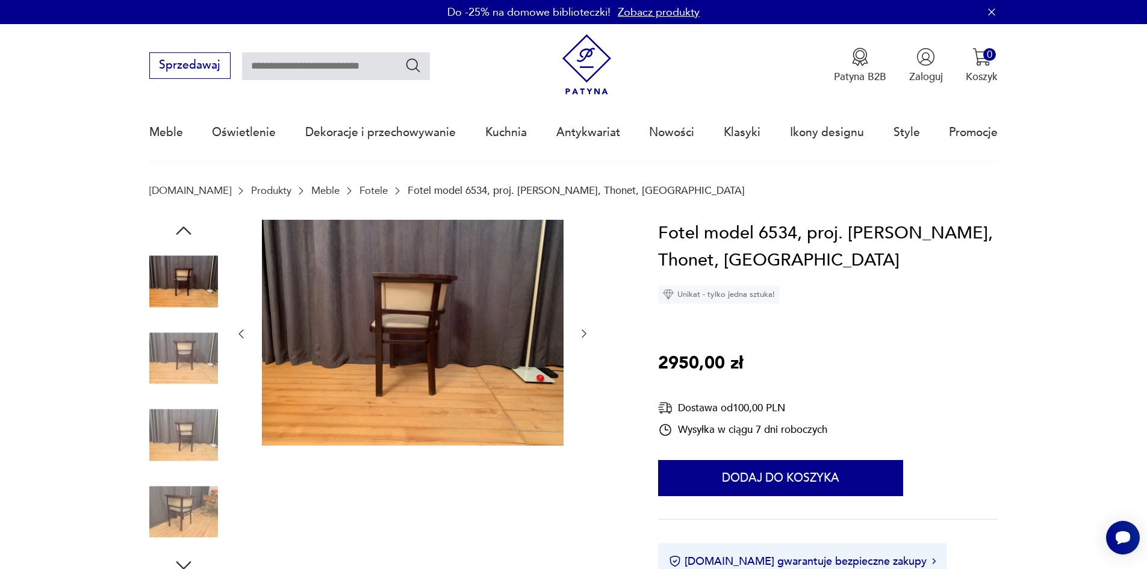
click at [183, 410] on img at bounding box center [183, 435] width 69 height 69
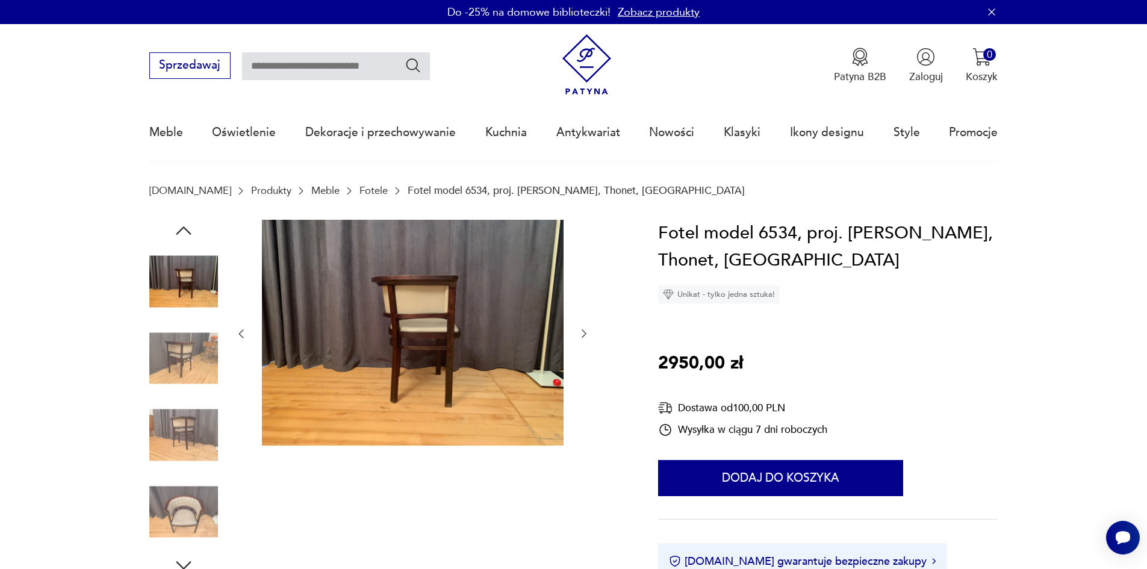
click at [182, 396] on div at bounding box center [183, 398] width 69 height 301
click at [194, 430] on img at bounding box center [183, 435] width 69 height 69
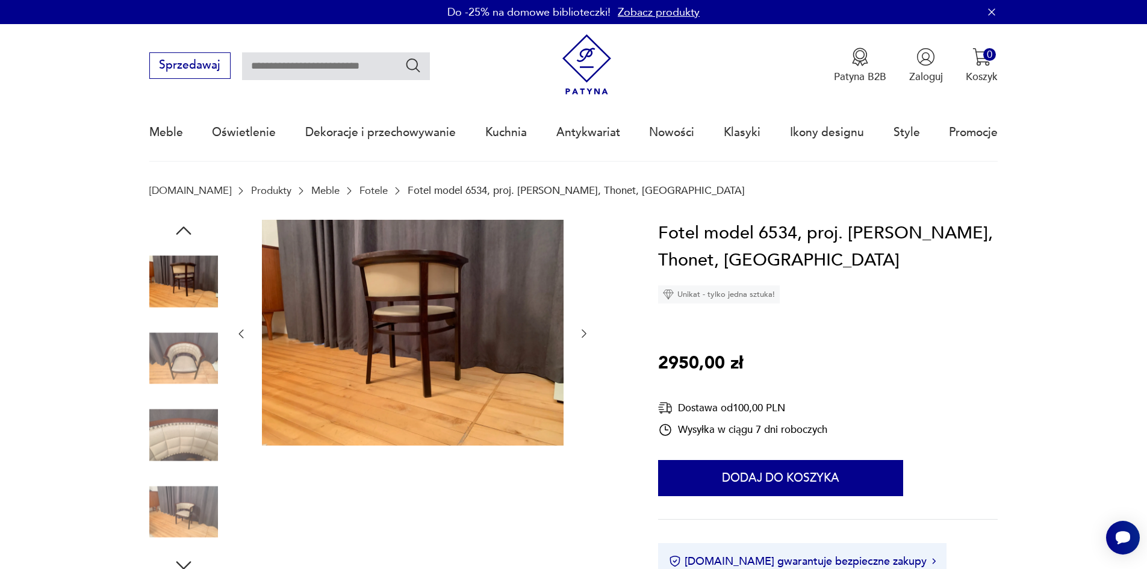
click at [177, 445] on img at bounding box center [183, 435] width 69 height 69
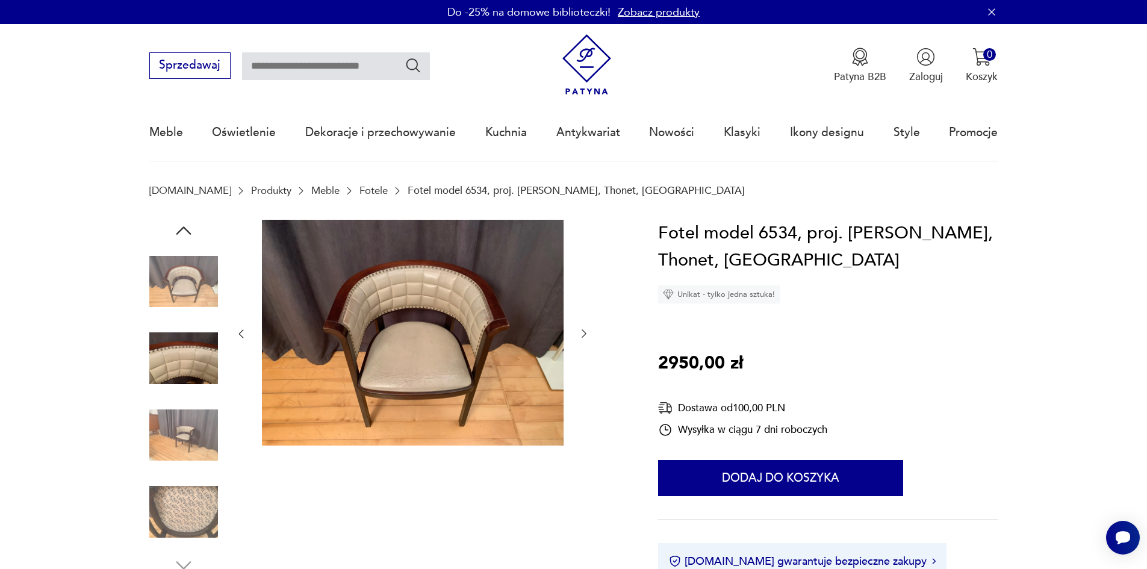
click at [181, 442] on img at bounding box center [183, 435] width 69 height 69
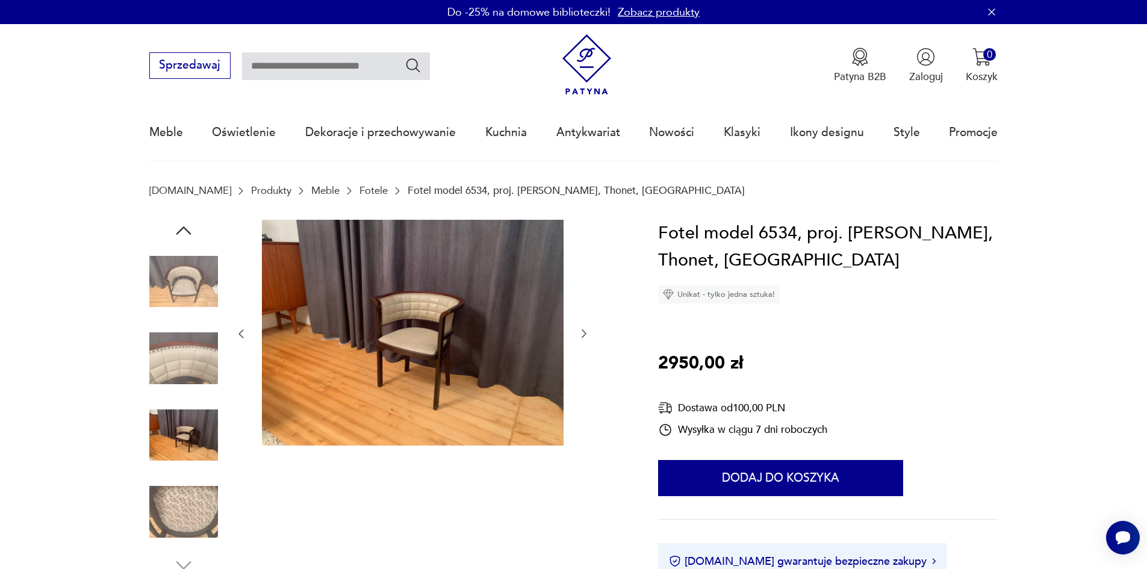
click at [184, 502] on img at bounding box center [183, 512] width 69 height 69
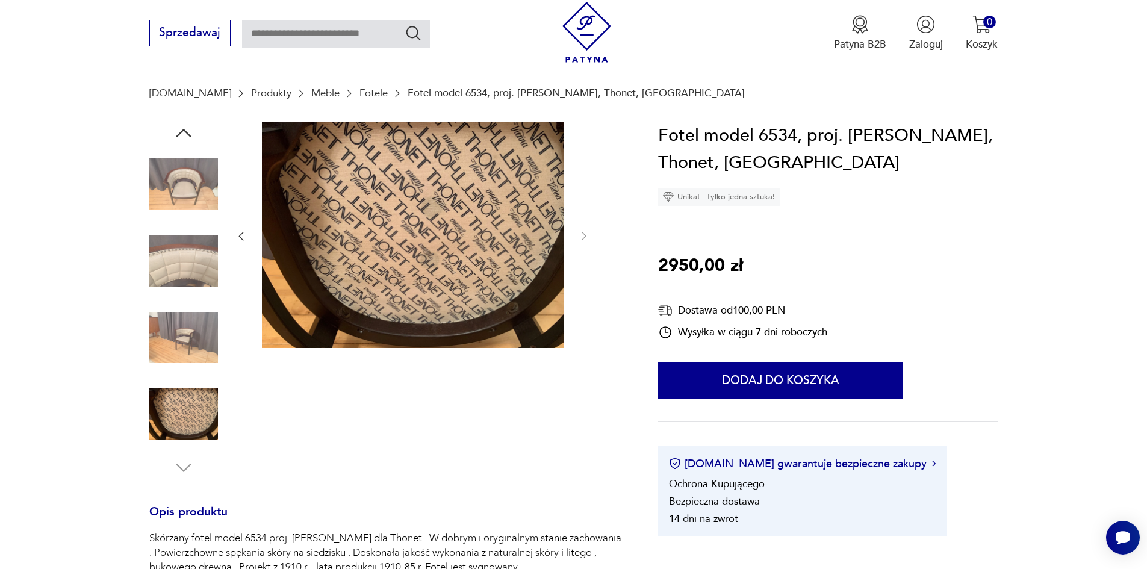
scroll to position [241, 0]
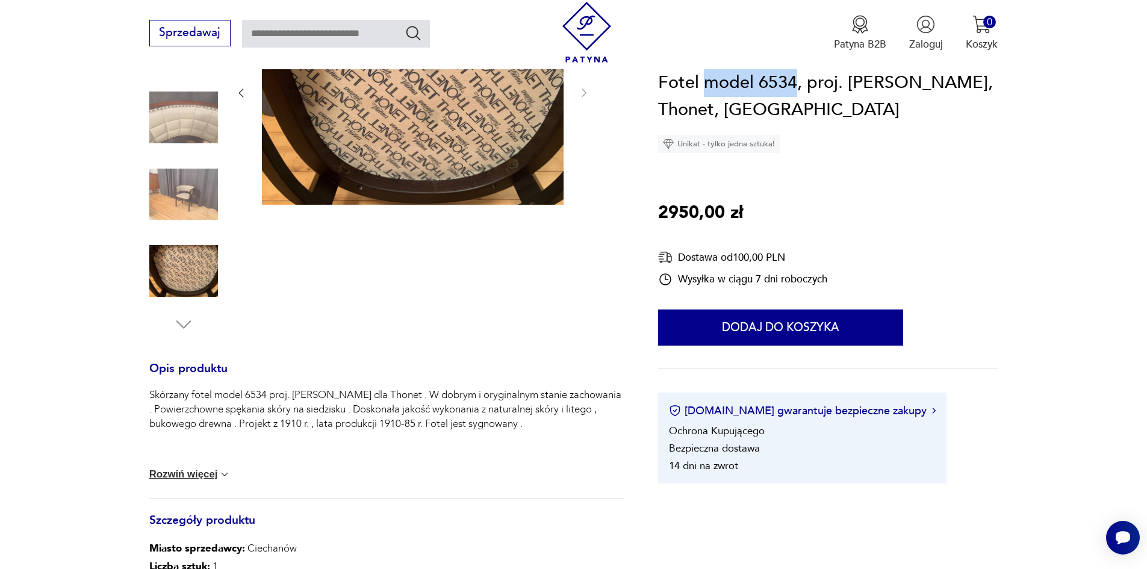
drag, startPoint x: 705, startPoint y: 82, endPoint x: 793, endPoint y: 83, distance: 88.5
click at [793, 83] on h1 "Fotel model 6534, proj. [PERSON_NAME], Thonet, [GEOGRAPHIC_DATA]" at bounding box center [828, 96] width 340 height 55
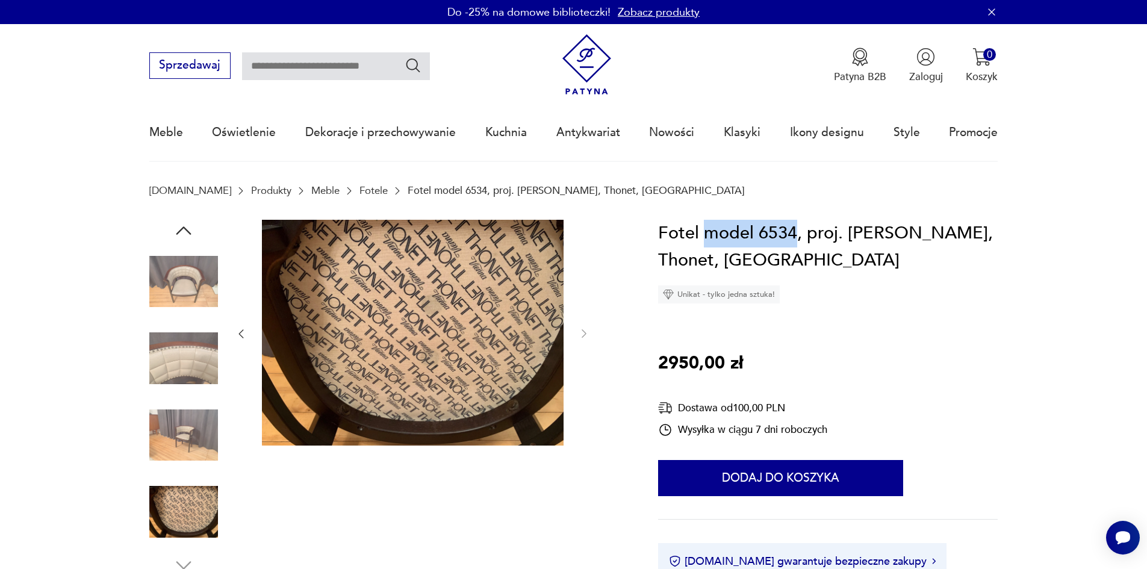
click at [177, 290] on img at bounding box center [183, 282] width 69 height 69
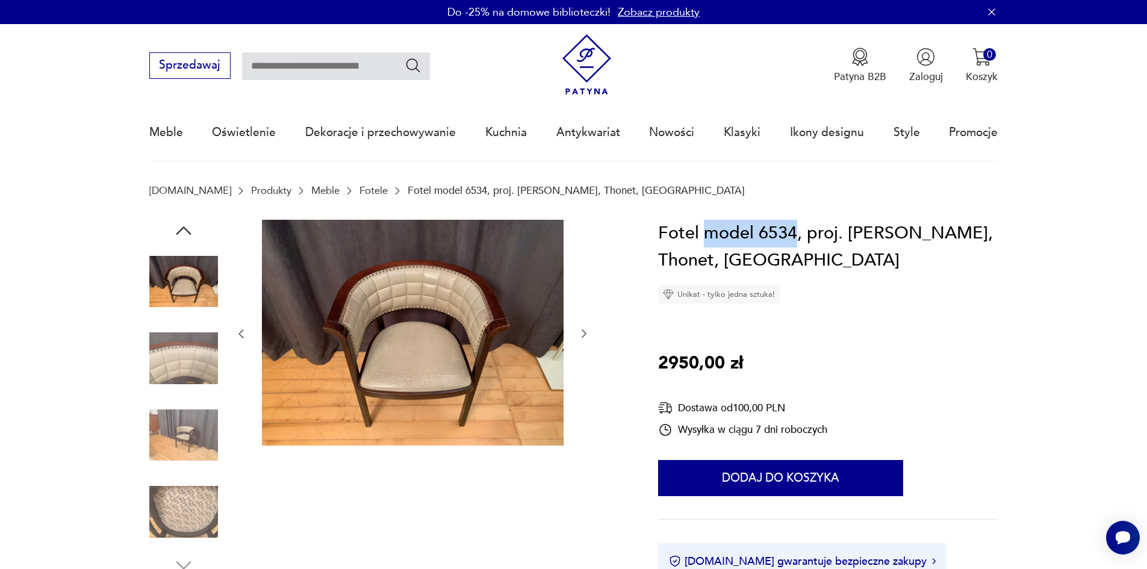
click at [177, 354] on img at bounding box center [183, 358] width 69 height 69
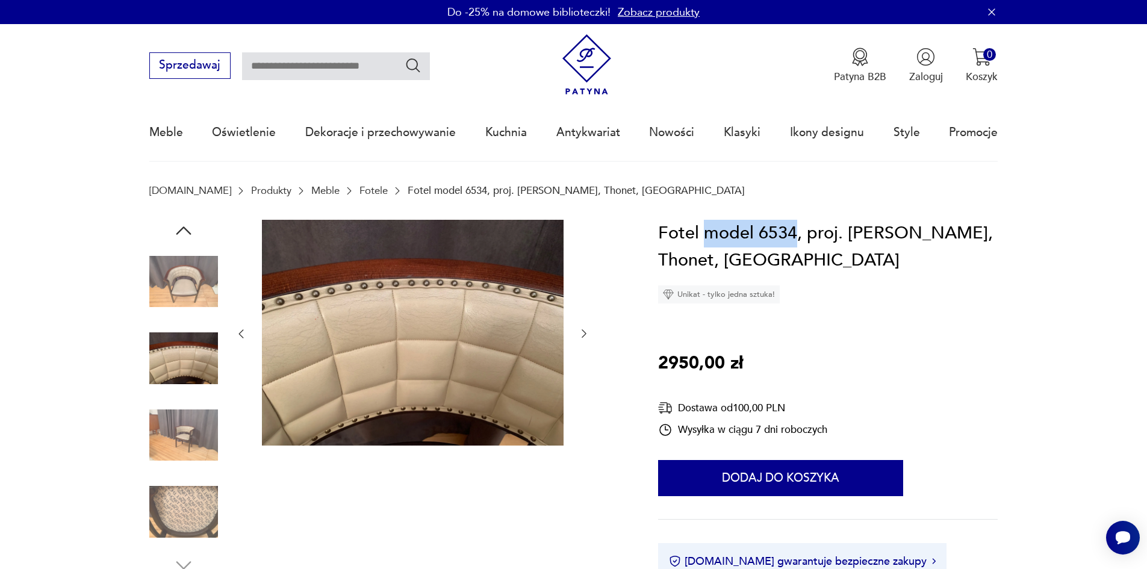
click at [173, 373] on img at bounding box center [183, 358] width 69 height 69
click at [172, 361] on img at bounding box center [183, 358] width 69 height 69
click at [178, 432] on img at bounding box center [183, 435] width 69 height 69
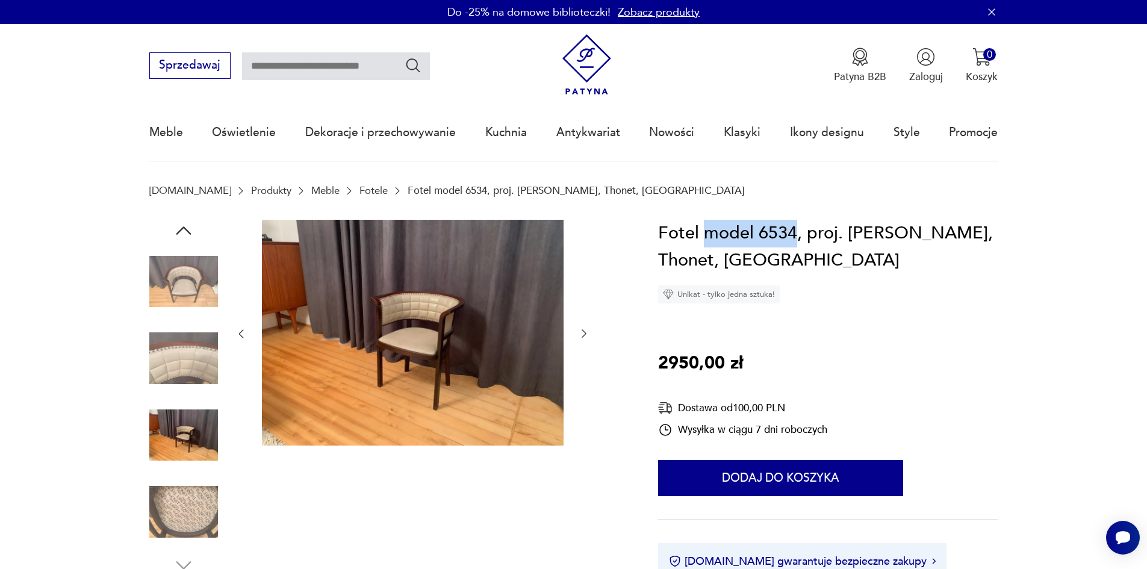
click at [178, 499] on img at bounding box center [183, 512] width 69 height 69
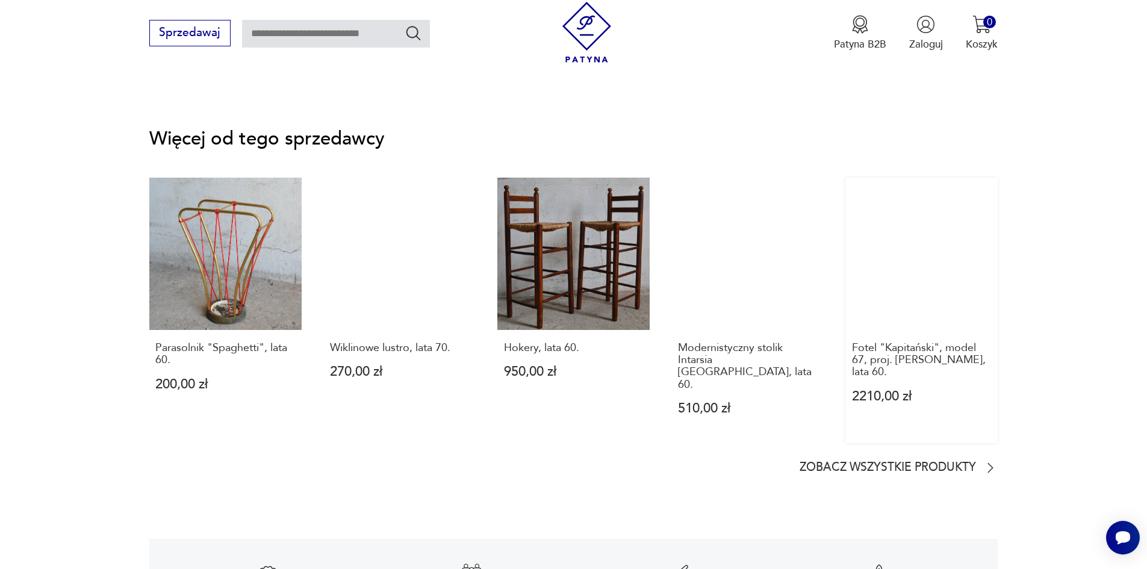
scroll to position [1687, 0]
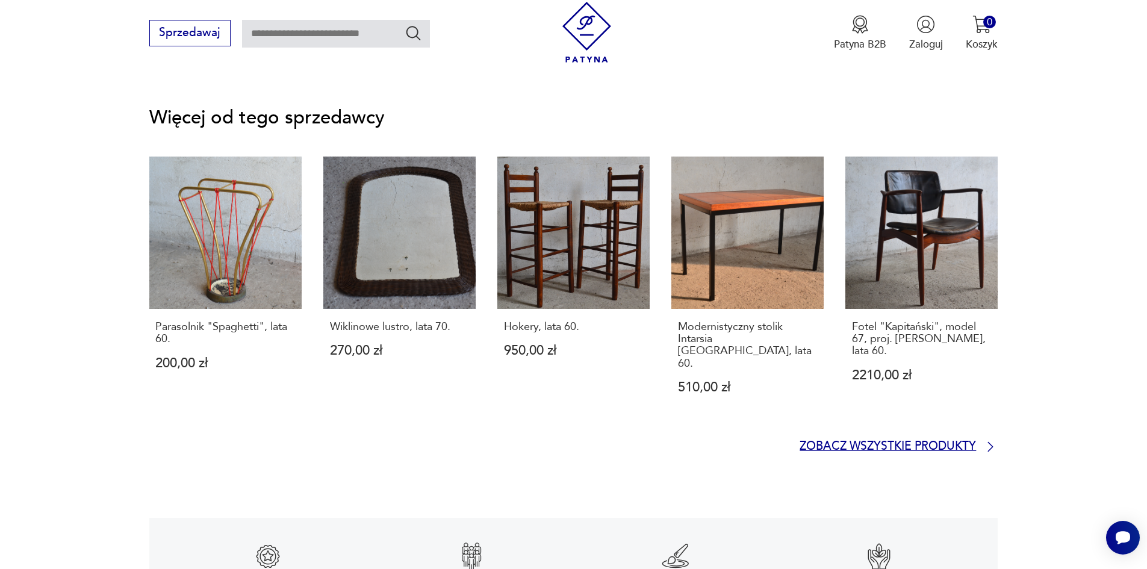
click at [955, 442] on p "Zobacz wszystkie produkty" at bounding box center [888, 447] width 176 height 10
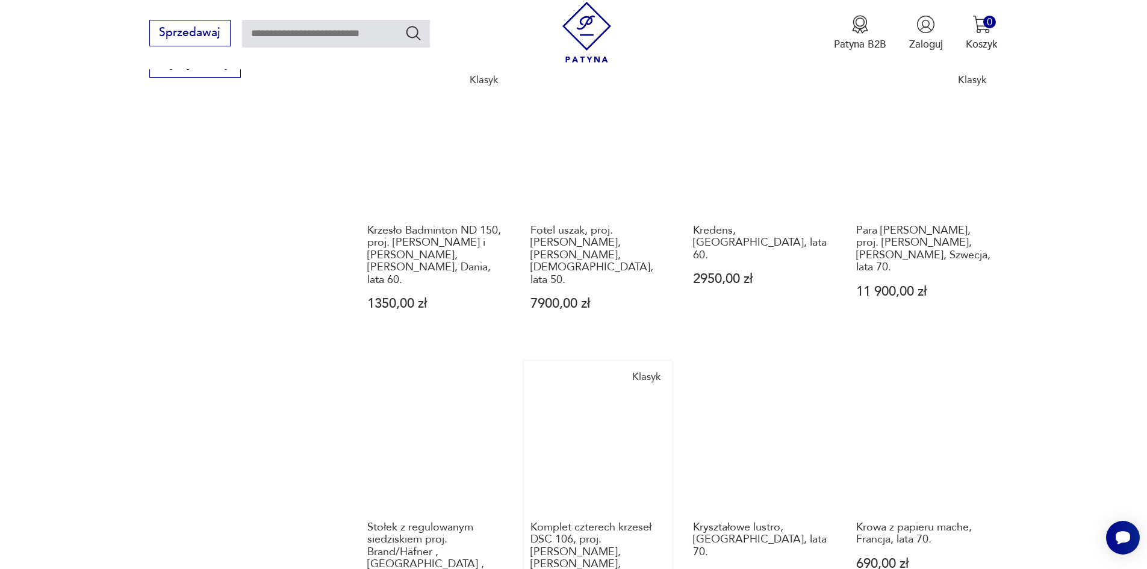
scroll to position [1226, 0]
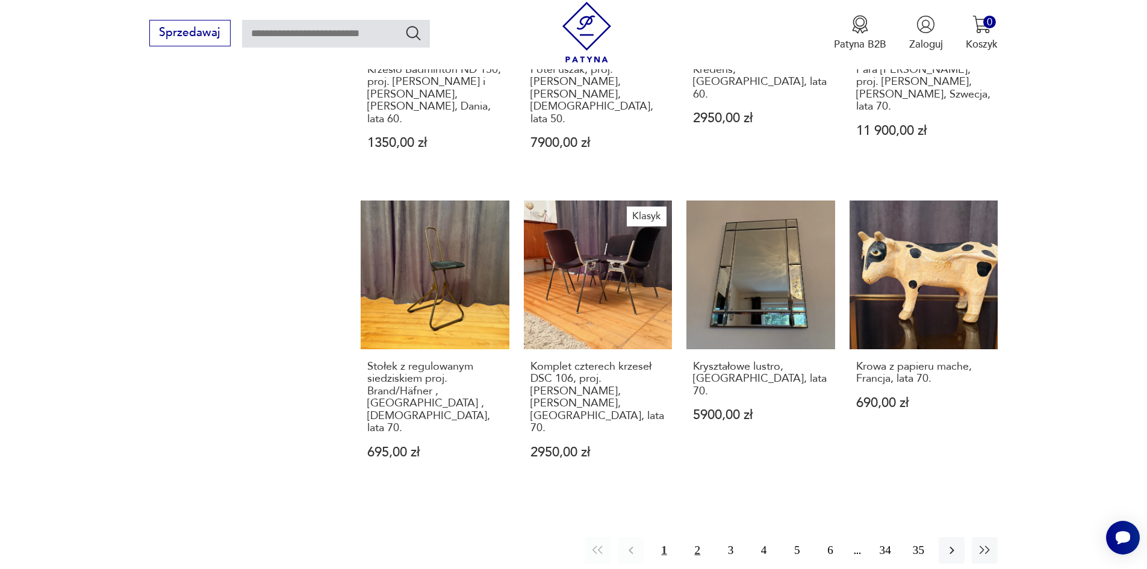
click at [697, 537] on button "2" at bounding box center [698, 550] width 26 height 26
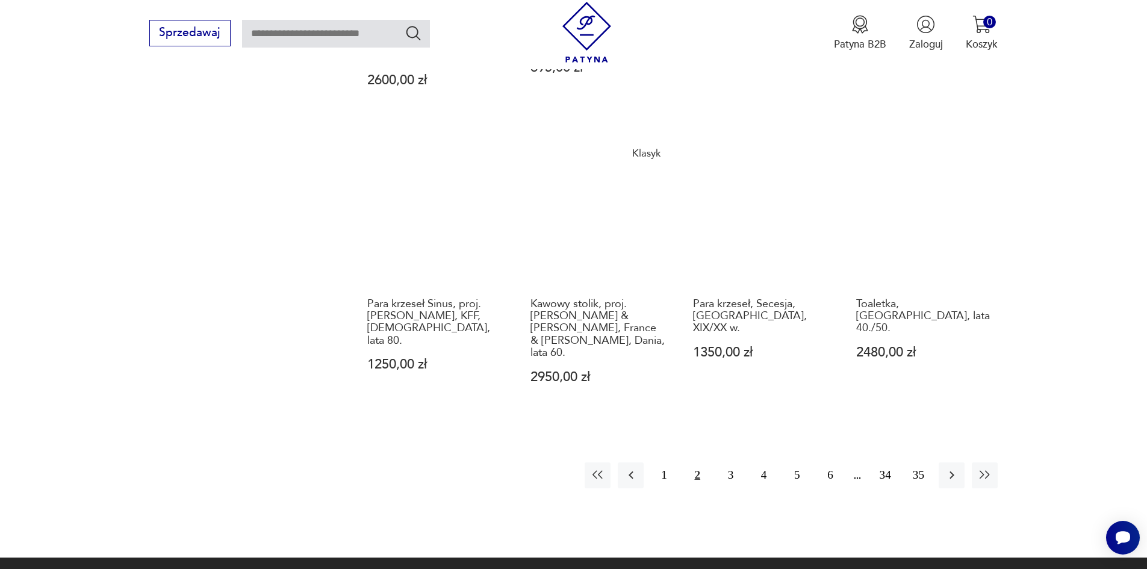
scroll to position [1286, 0]
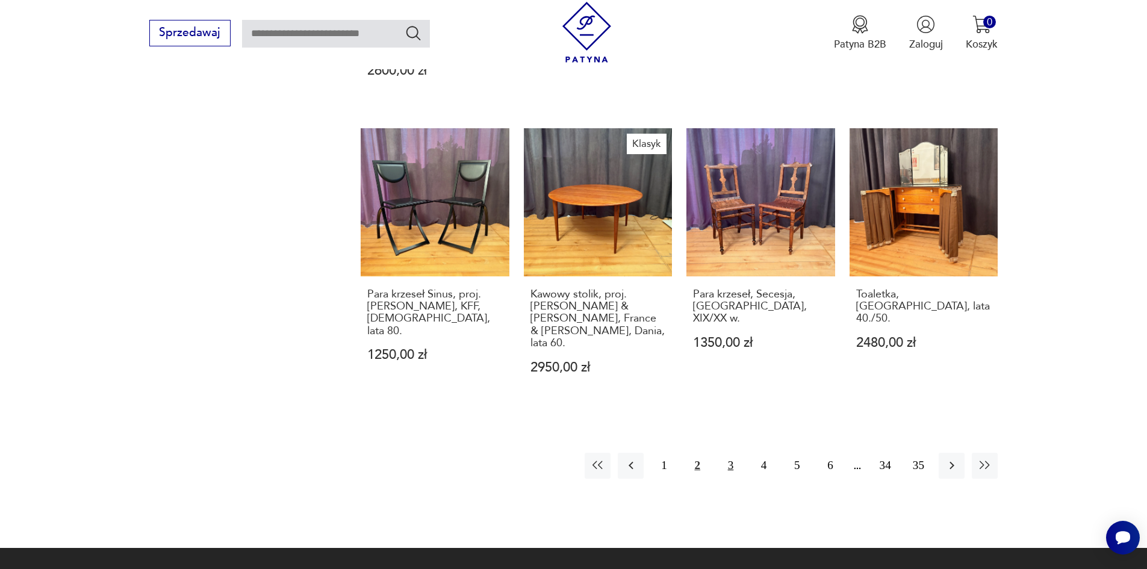
click at [733, 453] on button "3" at bounding box center [731, 466] width 26 height 26
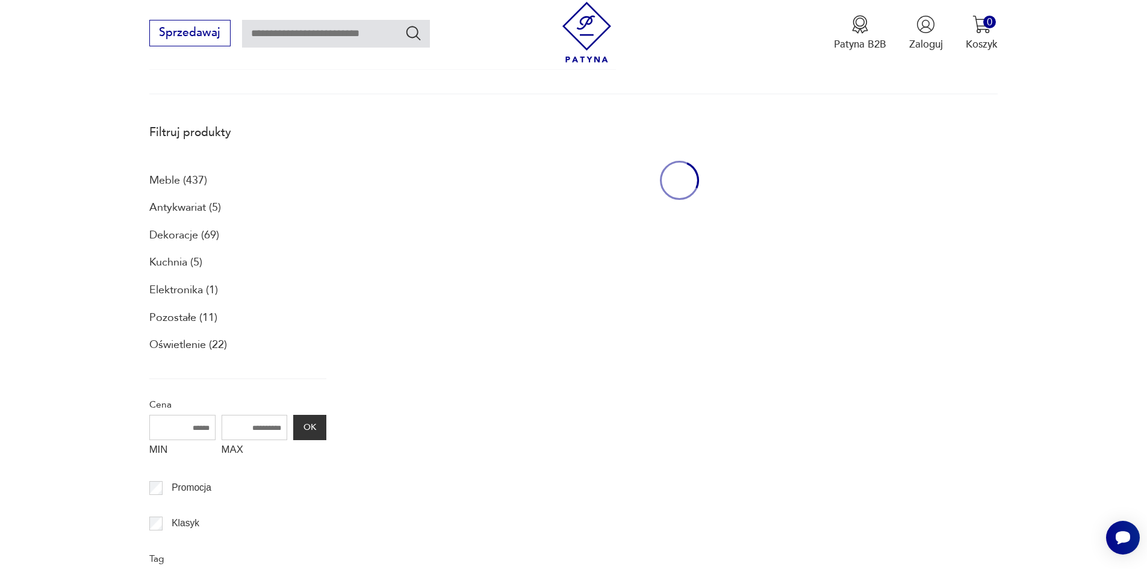
scroll to position [322, 0]
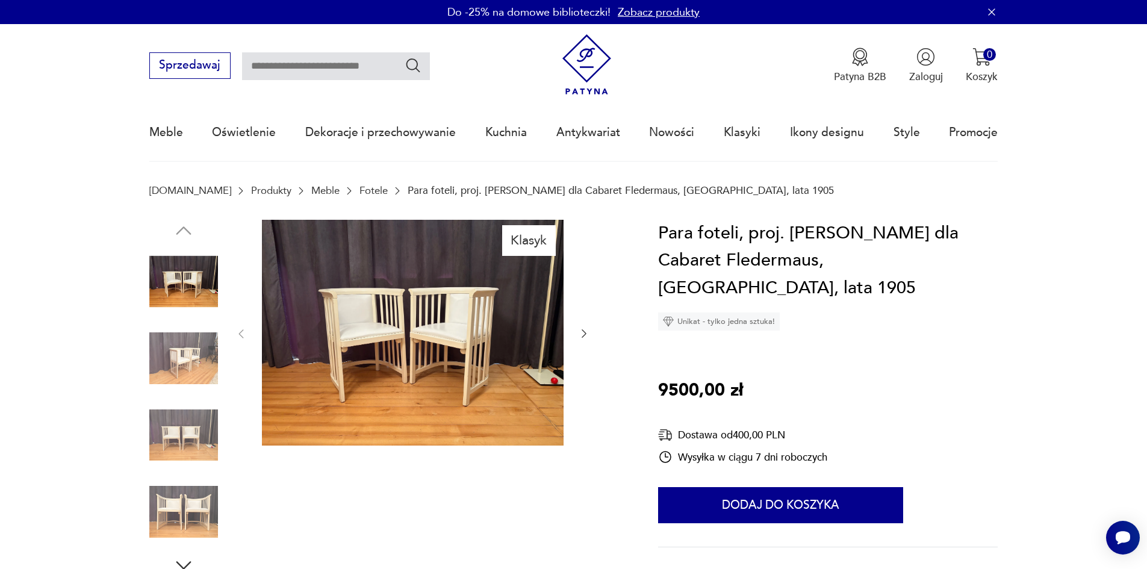
click at [189, 364] on img at bounding box center [183, 358] width 69 height 69
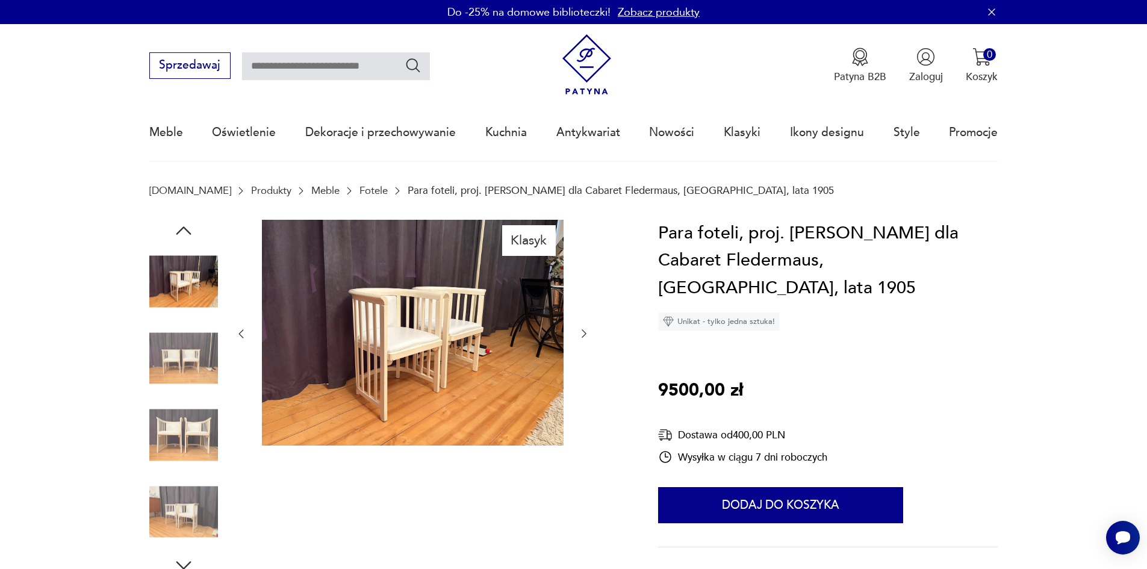
click at [193, 285] on img at bounding box center [183, 282] width 69 height 69
click at [170, 366] on img at bounding box center [183, 358] width 69 height 69
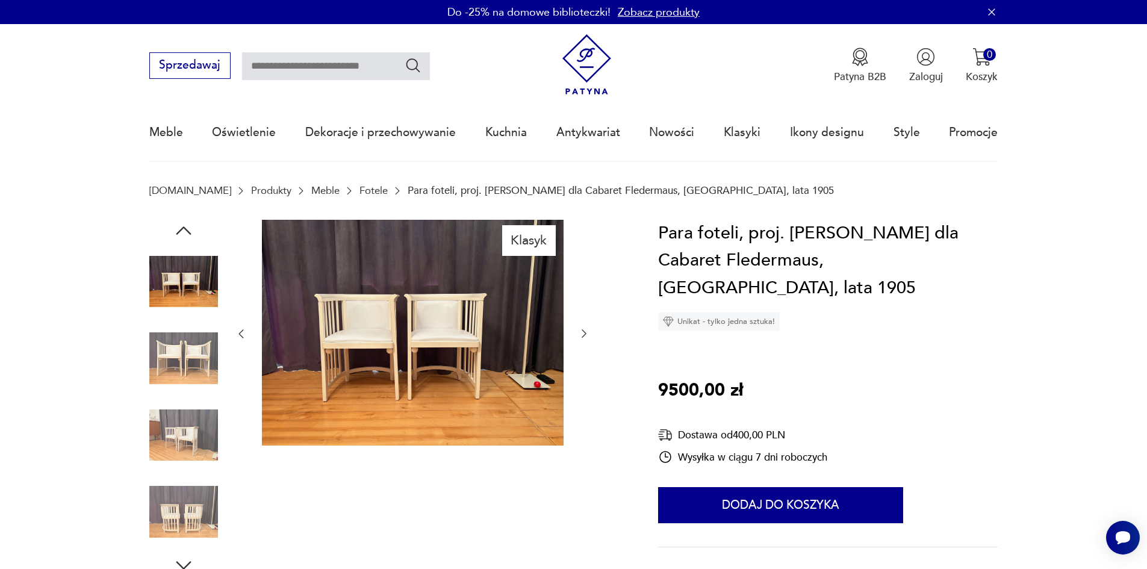
click at [188, 363] on img at bounding box center [183, 358] width 69 height 69
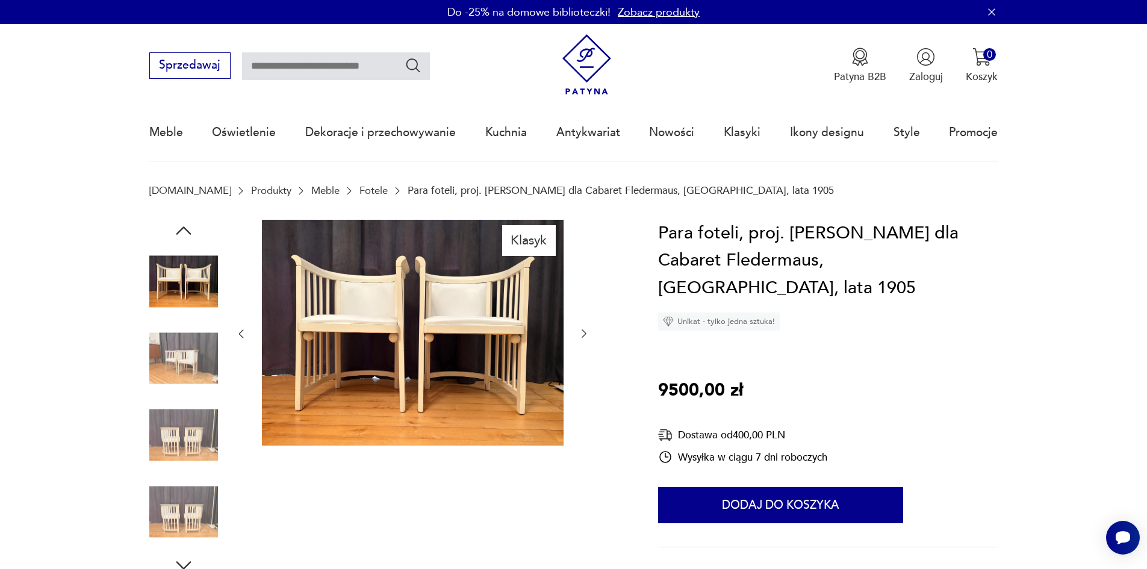
click at [188, 363] on img at bounding box center [183, 358] width 69 height 69
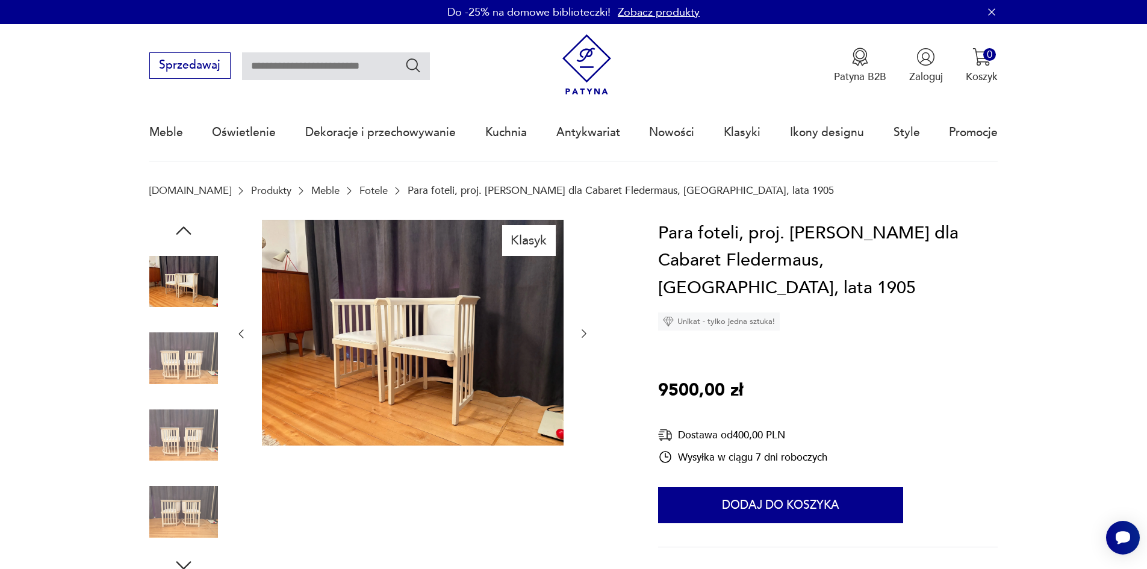
click at [187, 387] on img at bounding box center [183, 358] width 69 height 69
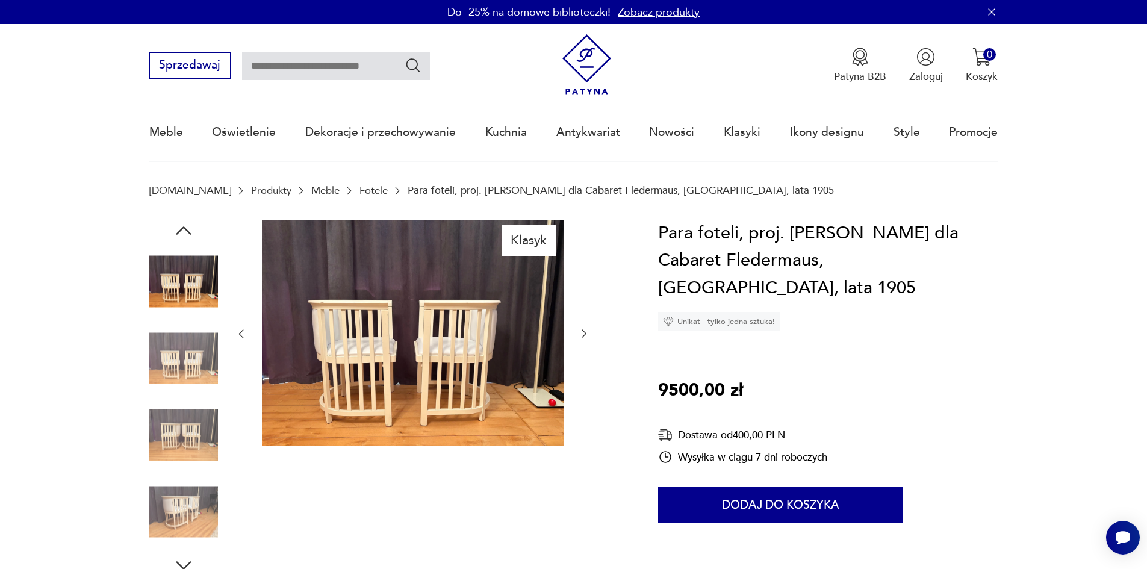
click at [172, 431] on img at bounding box center [183, 435] width 69 height 69
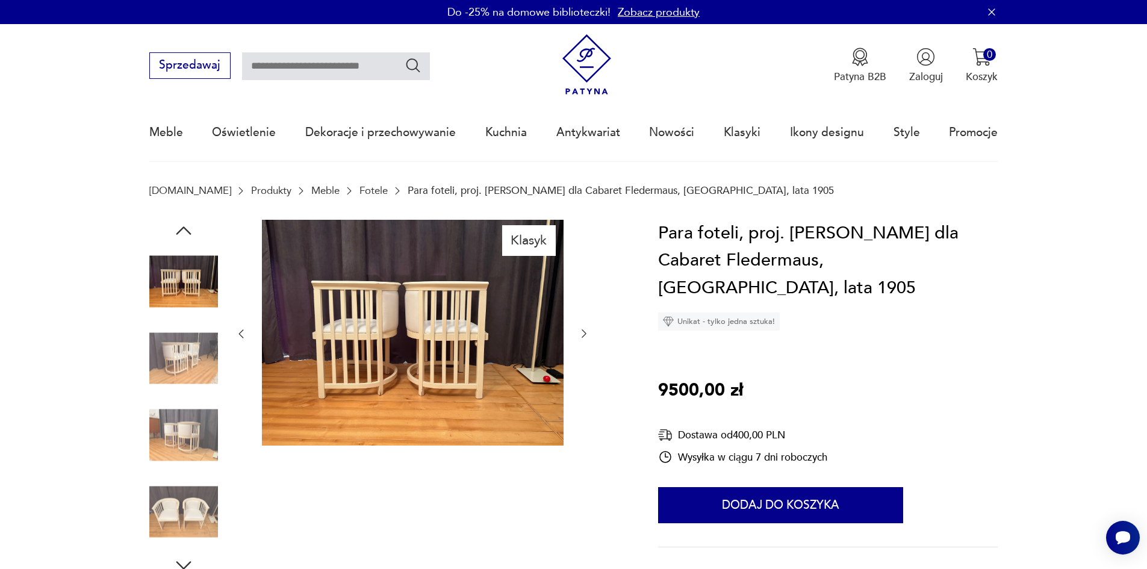
click at [183, 471] on div at bounding box center [183, 436] width 69 height 71
click at [175, 497] on img at bounding box center [183, 512] width 69 height 69
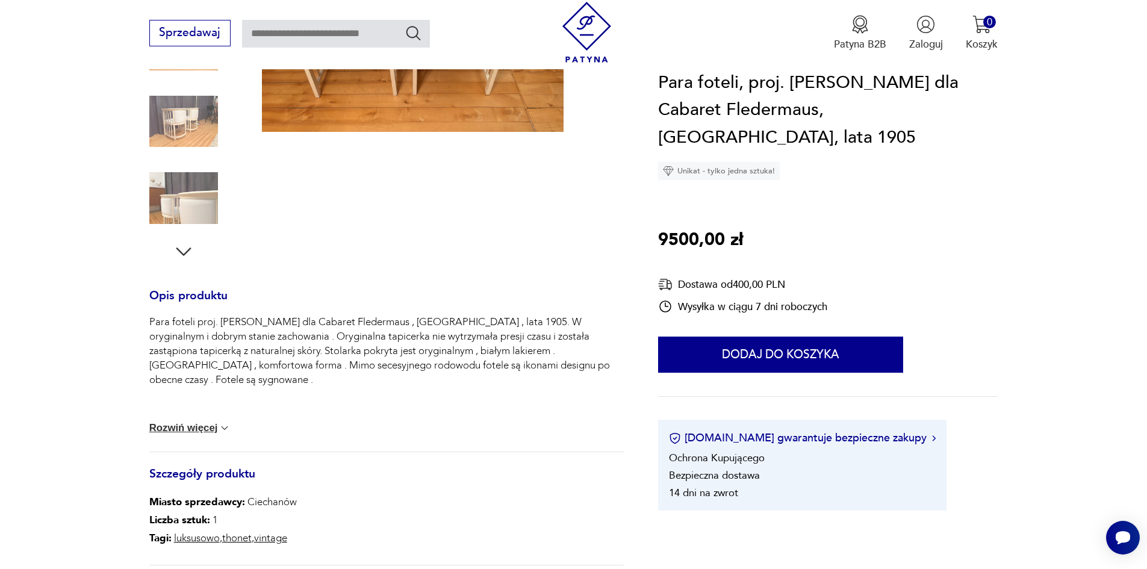
scroll to position [241, 0]
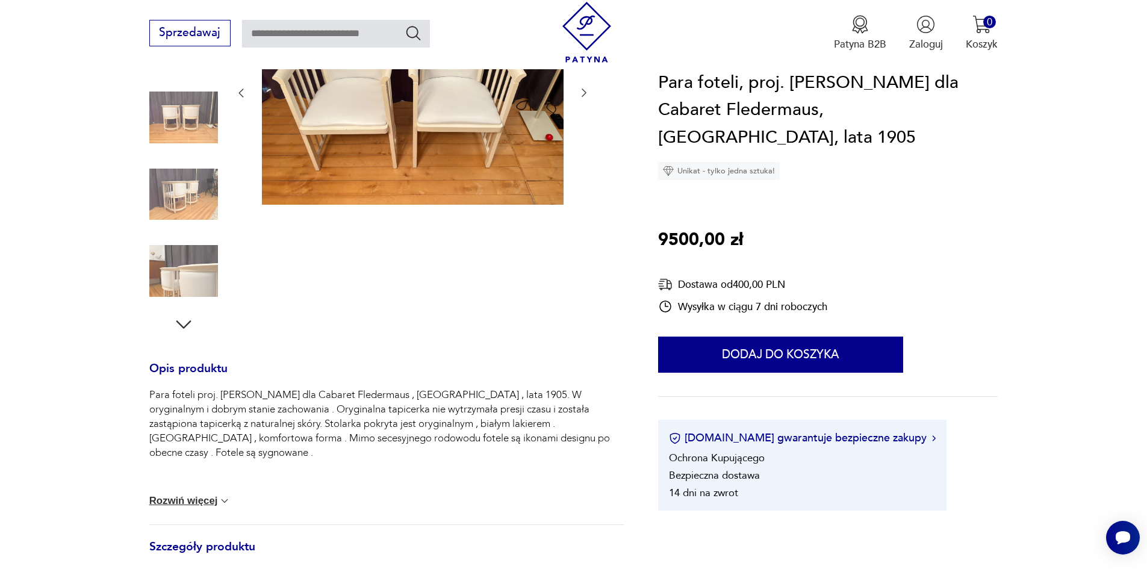
click at [192, 275] on img at bounding box center [183, 271] width 69 height 69
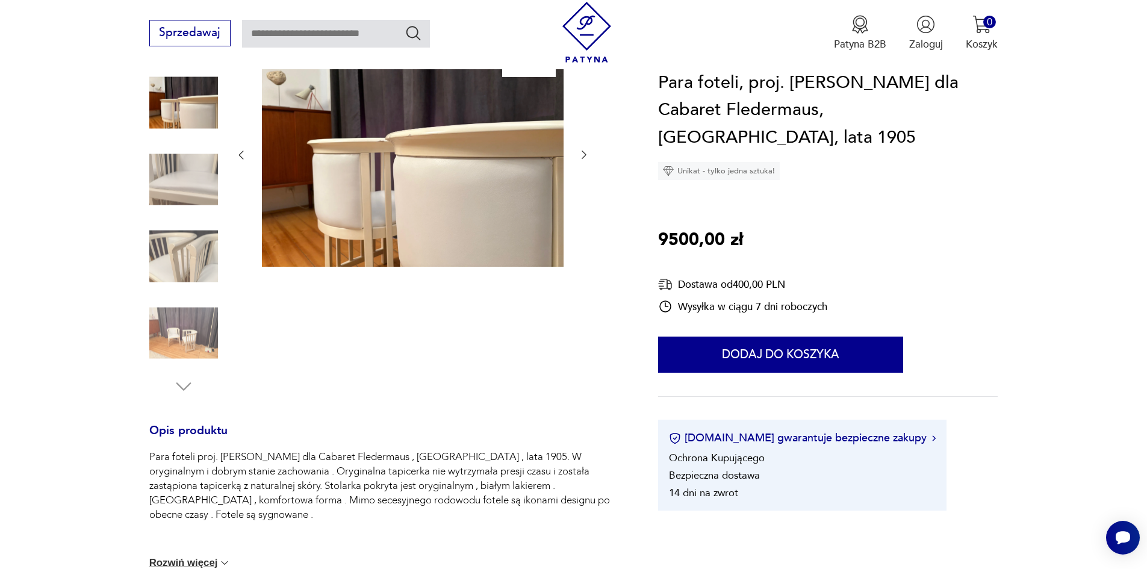
scroll to position [120, 0]
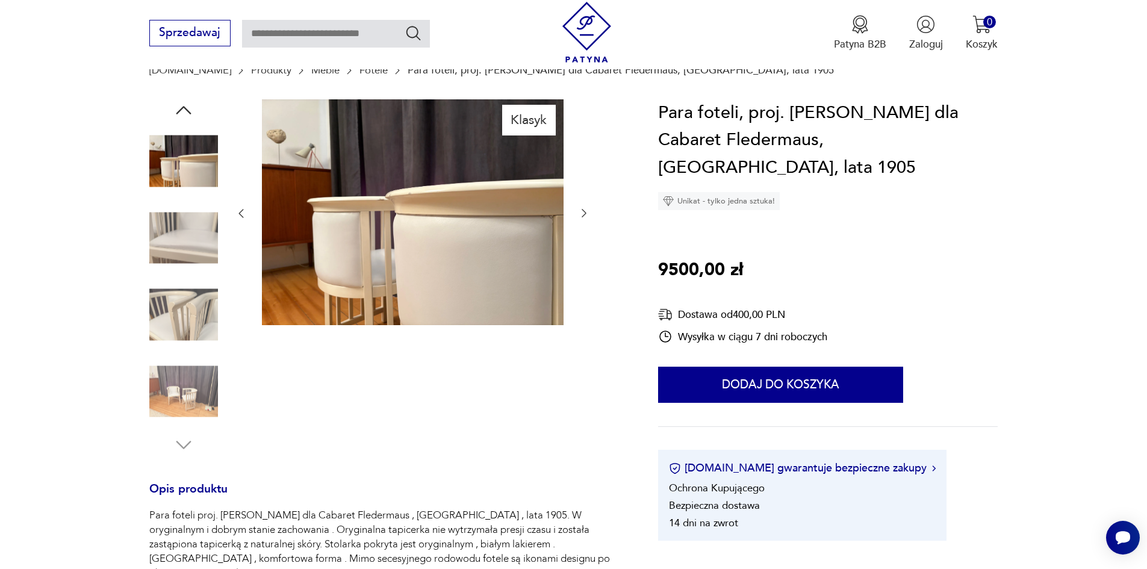
click at [166, 382] on img at bounding box center [183, 391] width 69 height 69
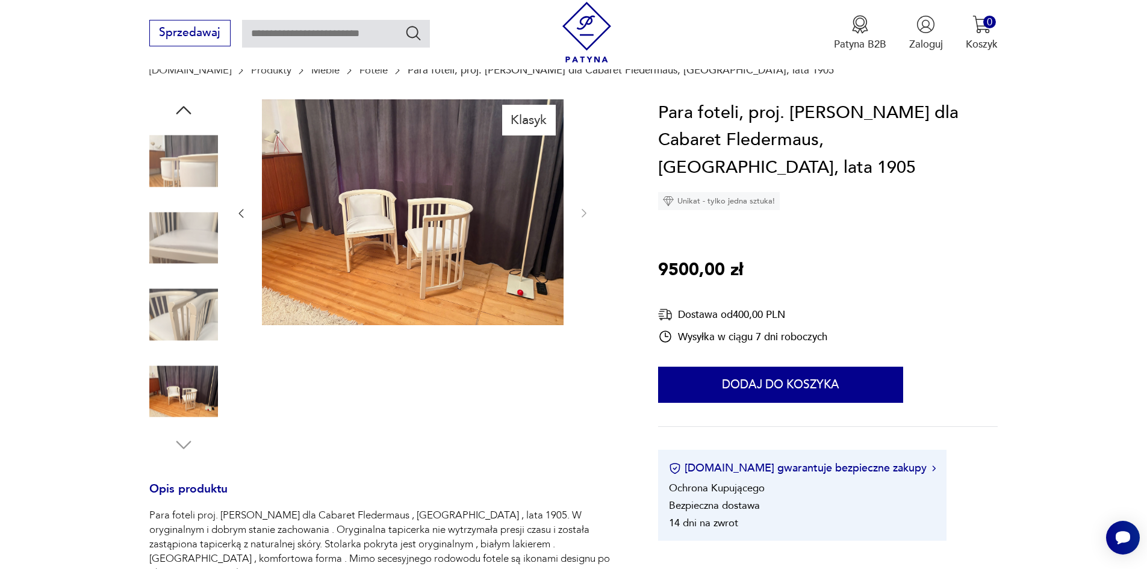
click at [403, 221] on img at bounding box center [413, 212] width 302 height 226
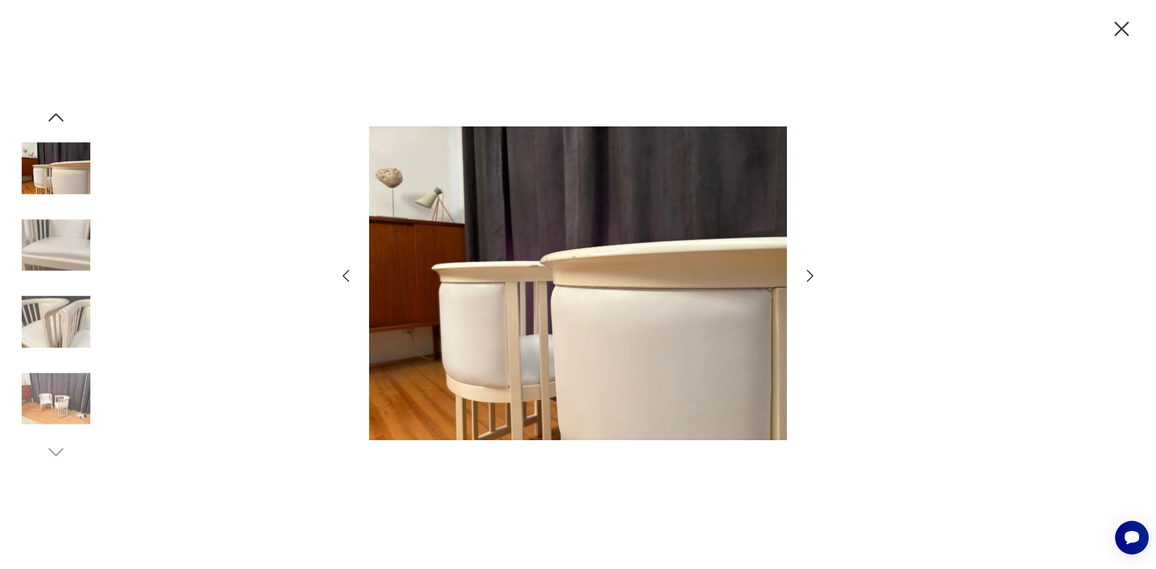
click at [676, 288] on img at bounding box center [578, 283] width 418 height 455
drag, startPoint x: 1125, startPoint y: 33, endPoint x: 1116, endPoint y: 45, distance: 15.1
click at [1122, 39] on icon "button" at bounding box center [1121, 28] width 25 height 25
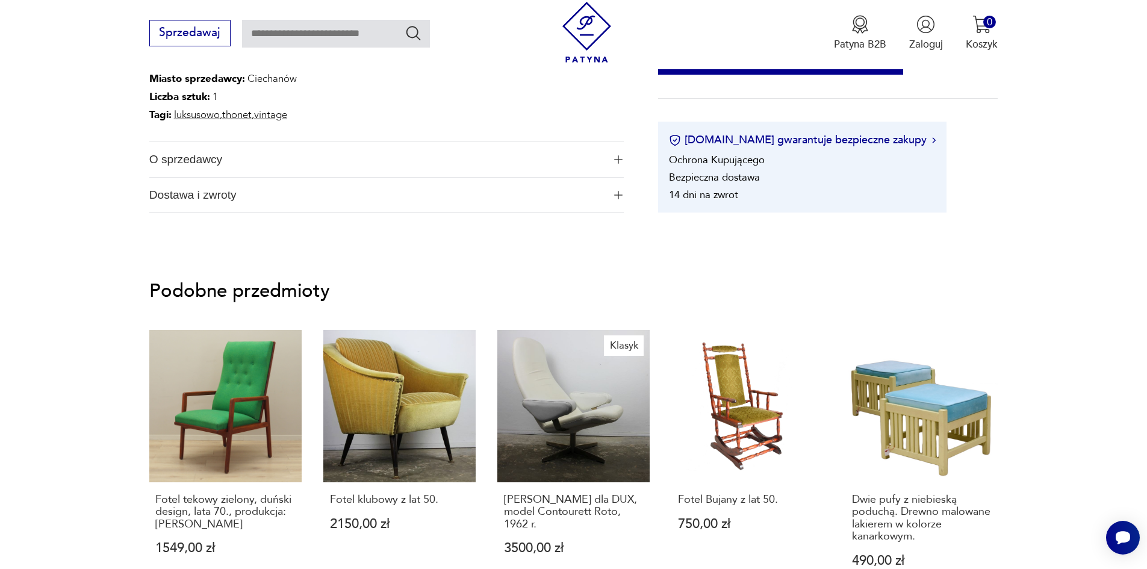
scroll to position [542, 0]
